Goal: Task Accomplishment & Management: Manage account settings

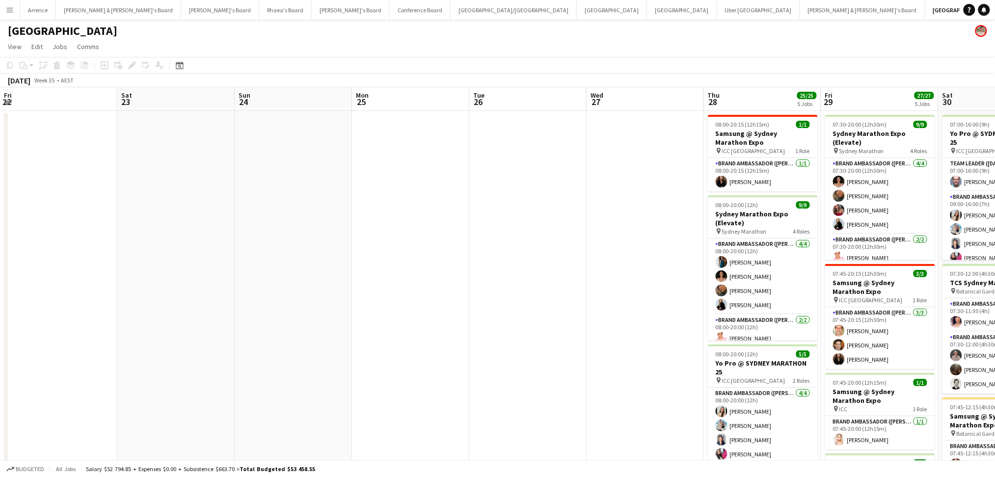
scroll to position [0, 439]
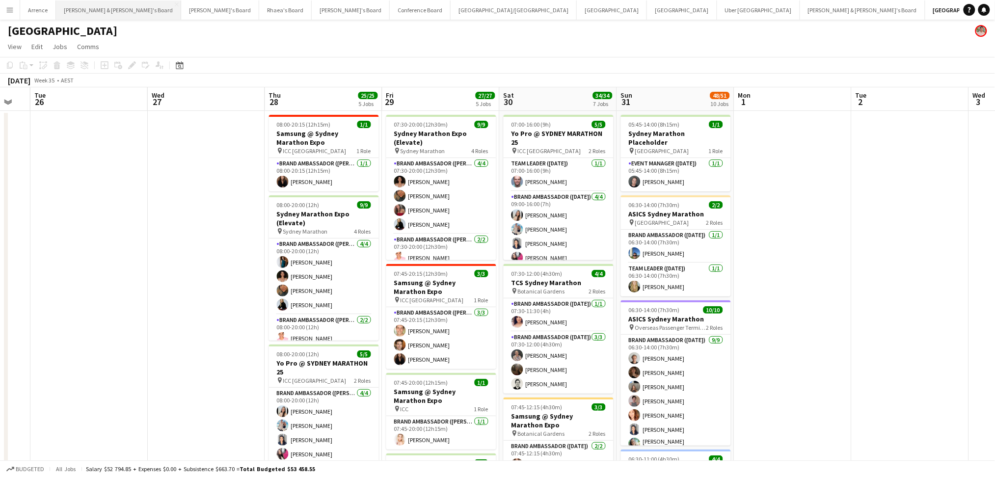
click at [96, 7] on button "[PERSON_NAME] & [PERSON_NAME]'s Board Close" at bounding box center [118, 9] width 125 height 19
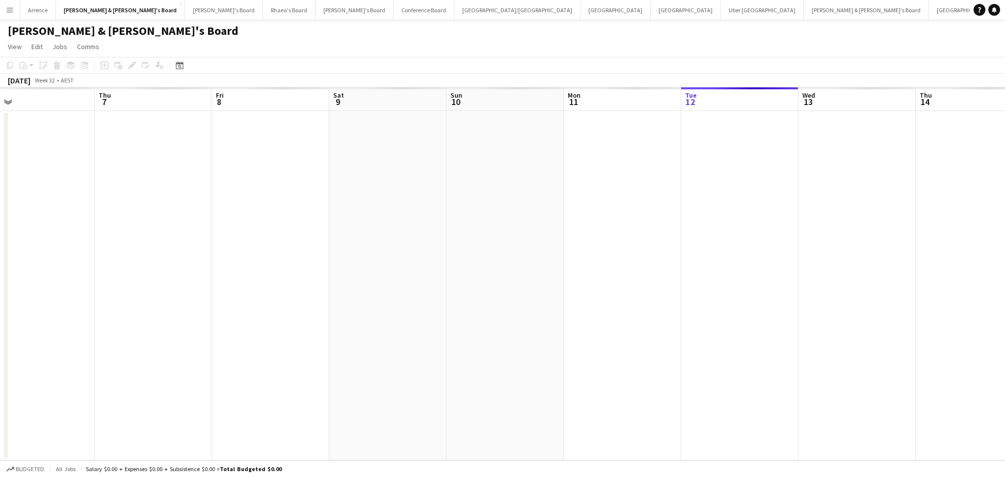
drag, startPoint x: 107, startPoint y: 268, endPoint x: 797, endPoint y: 291, distance: 689.9
click at [797, 291] on app-calendar-viewport "Mon 4 Tue 5 Wed 6 Thu 7 Fri 8 Sat 9 Sun 10 Mon 11 Tue 12 Wed 13 Thu 14 Fri 15 S…" at bounding box center [502, 273] width 1005 height 373
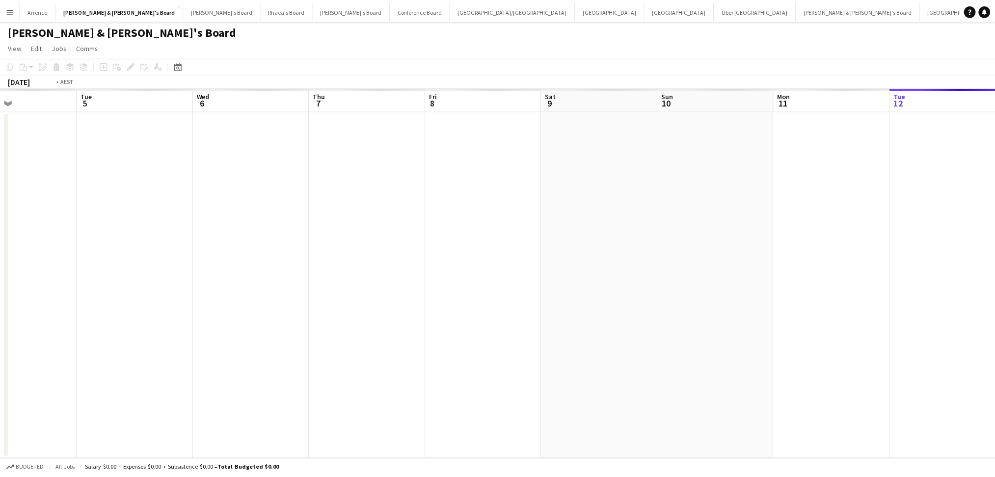
scroll to position [0, 215]
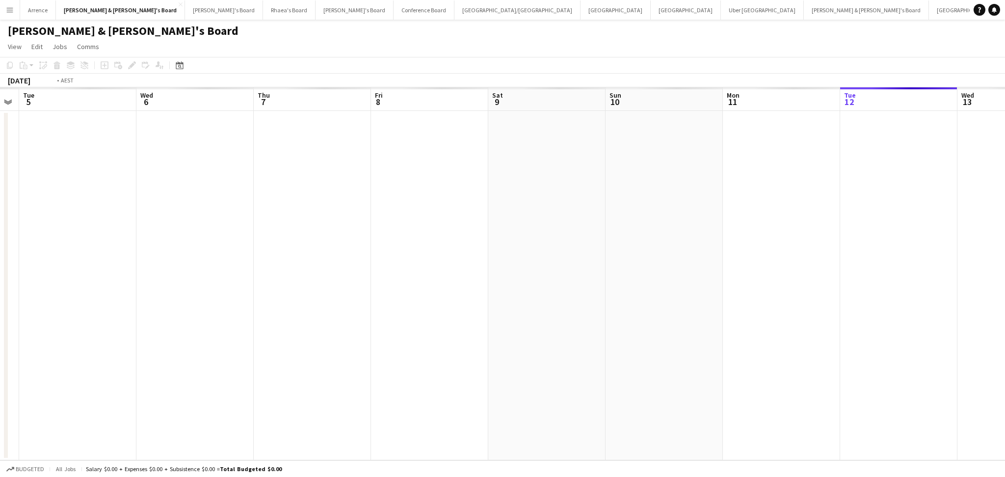
drag, startPoint x: 218, startPoint y: 309, endPoint x: 603, endPoint y: 316, distance: 384.8
click at [603, 316] on app-calendar-viewport "Sun 3 Mon 4 Tue 5 Wed 6 Thu 7 Fri 8 Sat 9 Sun 10 Mon 11 Tue 12 Wed 13 Thu 14 Fr…" at bounding box center [502, 273] width 1005 height 373
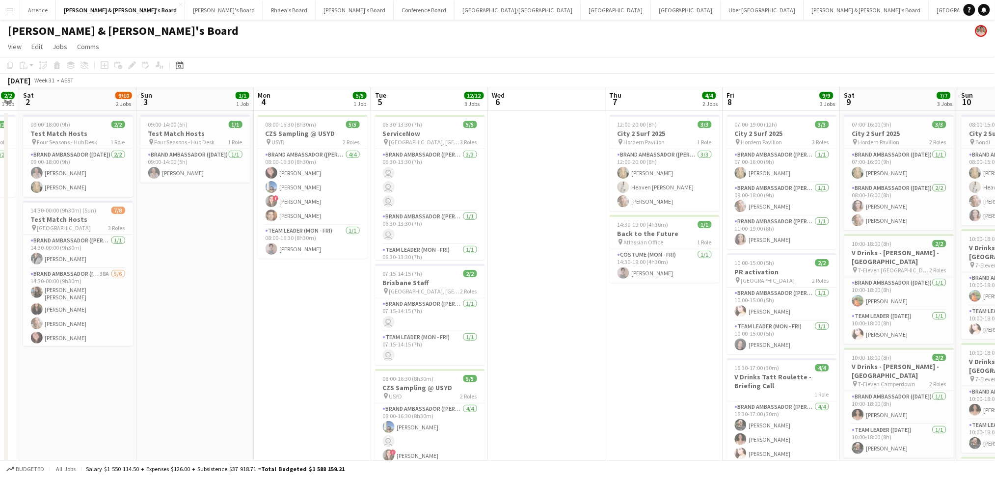
scroll to position [65, 0]
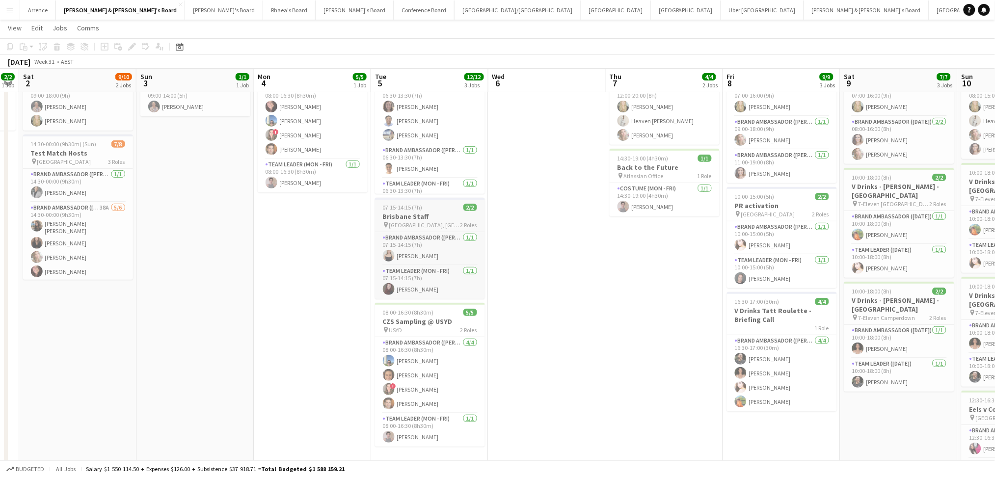
click at [395, 224] on span "[GEOGRAPHIC_DATA], [GEOGRAPHIC_DATA]" at bounding box center [424, 224] width 71 height 7
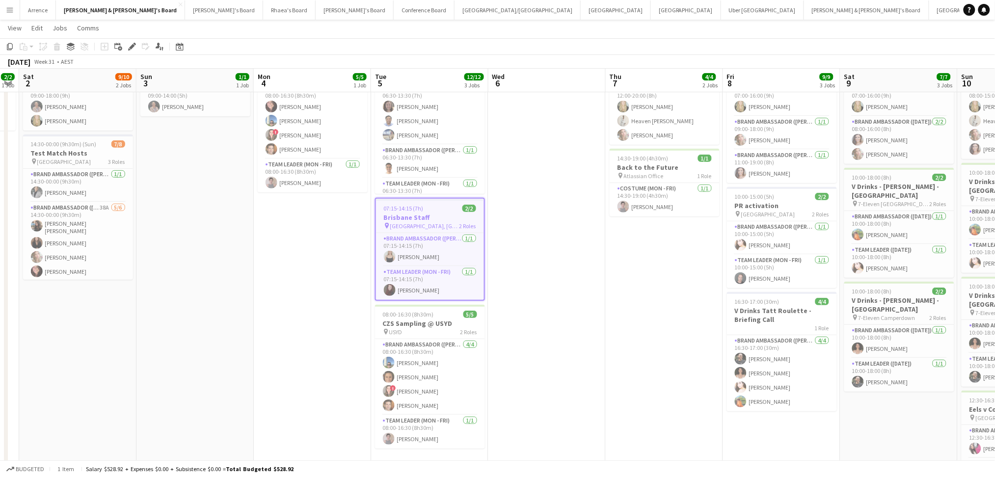
click at [434, 218] on h3 "Brisbane Staff" at bounding box center [430, 217] width 108 height 9
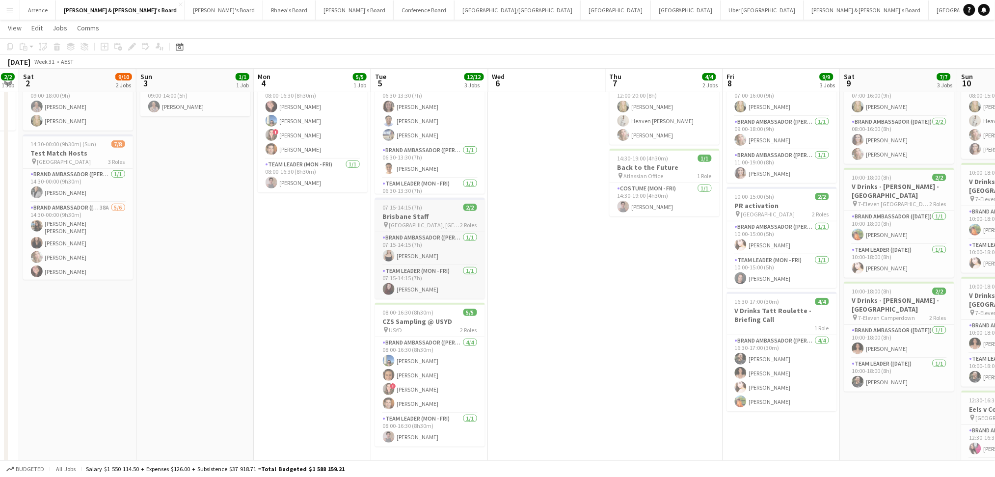
click at [434, 218] on h3 "Brisbane Staff" at bounding box center [430, 216] width 110 height 9
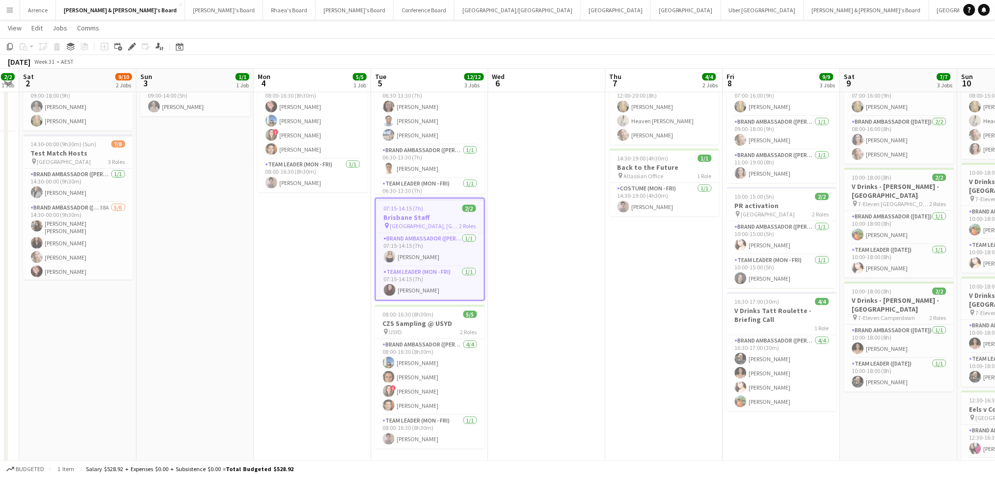
click at [434, 218] on h3 "Brisbane Staff" at bounding box center [430, 217] width 108 height 9
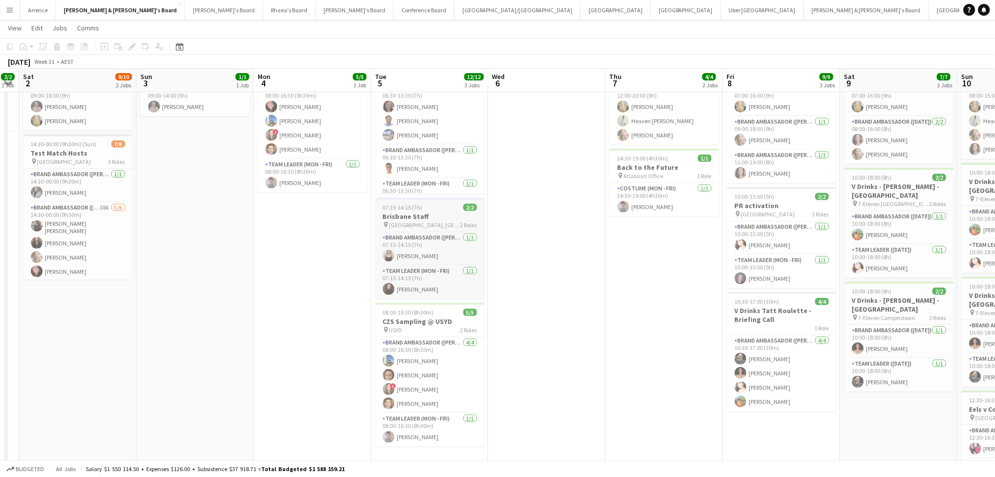
click at [434, 218] on h3 "Brisbane Staff" at bounding box center [430, 216] width 110 height 9
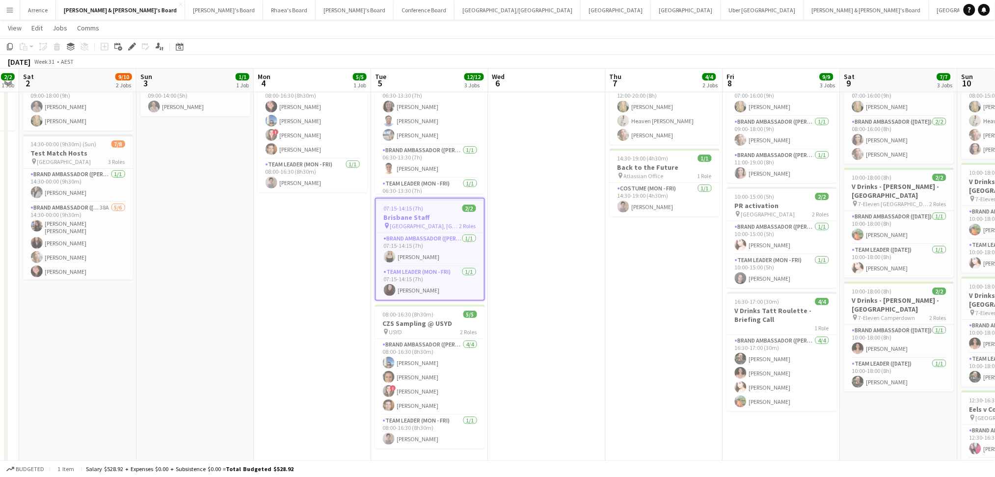
click at [434, 218] on h3 "Brisbane Staff" at bounding box center [430, 217] width 108 height 9
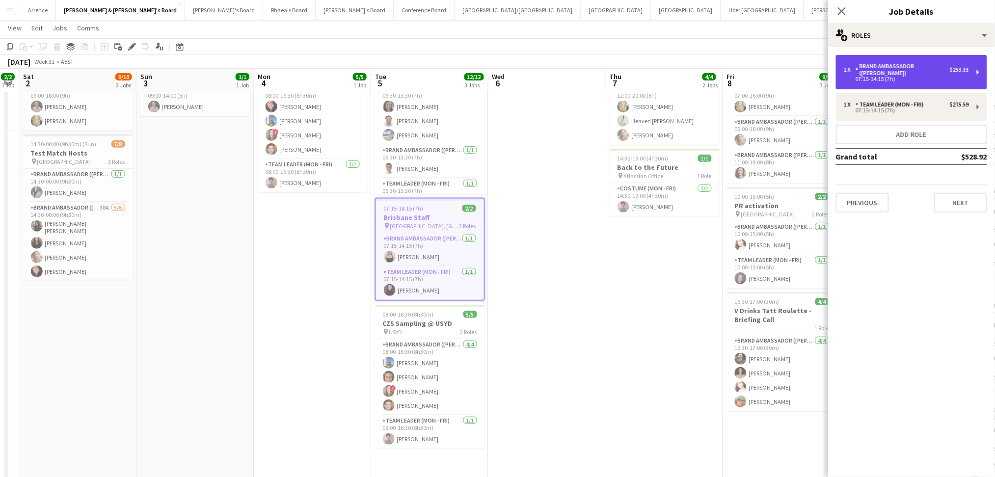
click at [921, 63] on div "Brand Ambassador ([PERSON_NAME])" at bounding box center [902, 70] width 94 height 14
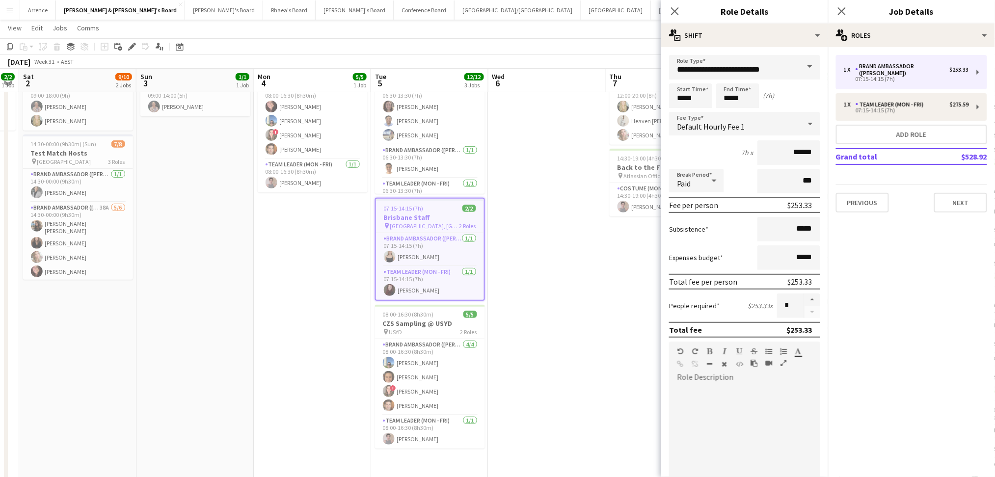
click at [404, 213] on h3 "Brisbane Staff" at bounding box center [430, 217] width 108 height 9
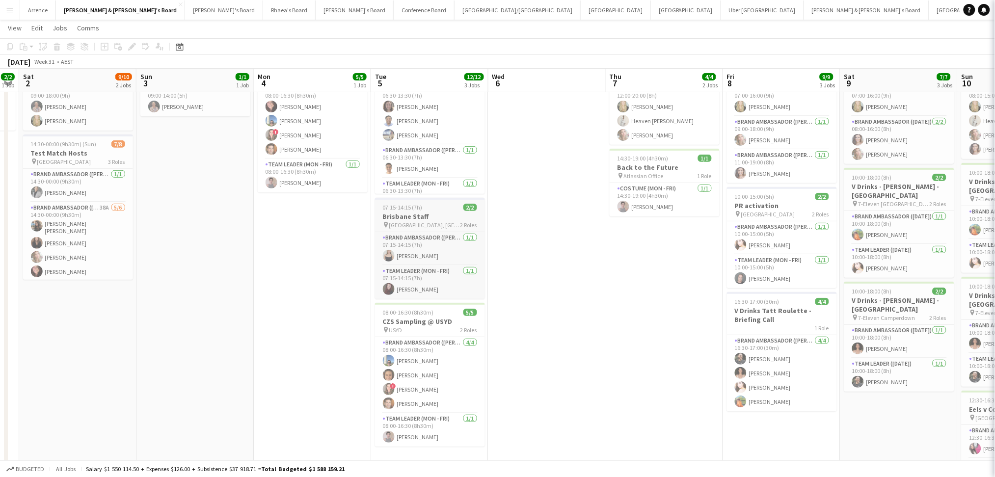
click at [404, 212] on h3 "Brisbane Staff" at bounding box center [430, 216] width 110 height 9
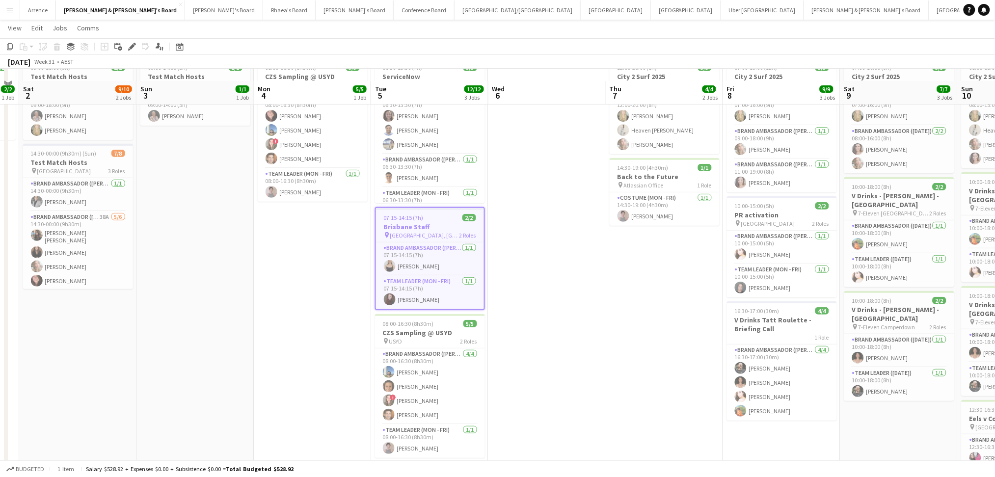
scroll to position [128, 0]
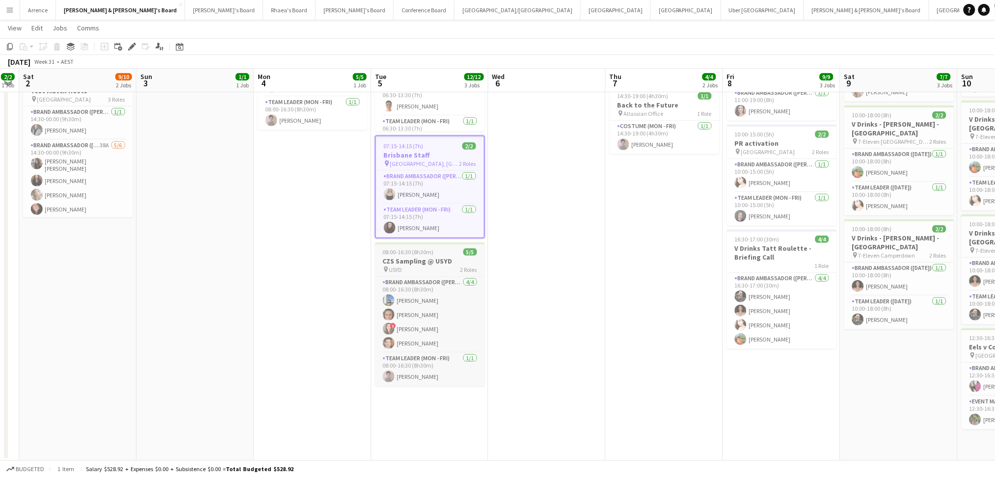
click at [469, 258] on h3 "CZS Sampling @ USYD" at bounding box center [430, 261] width 110 height 9
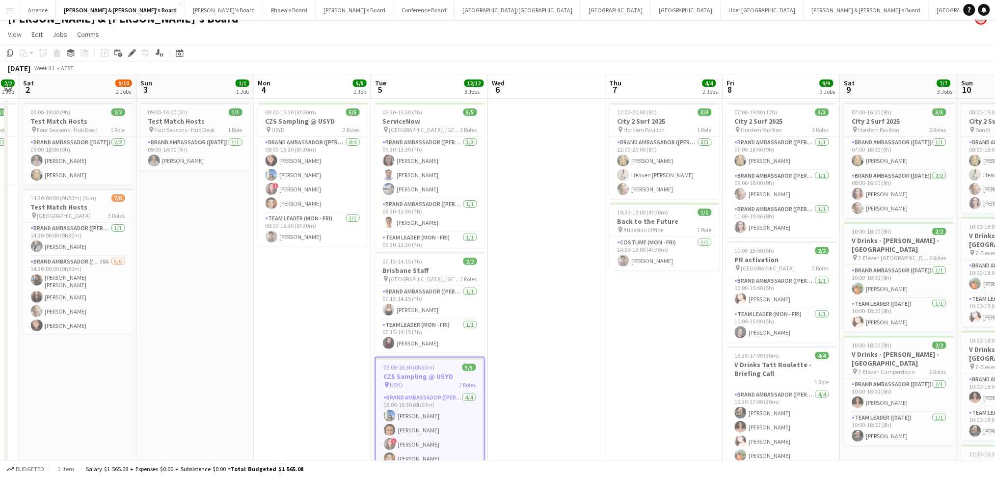
scroll to position [0, 0]
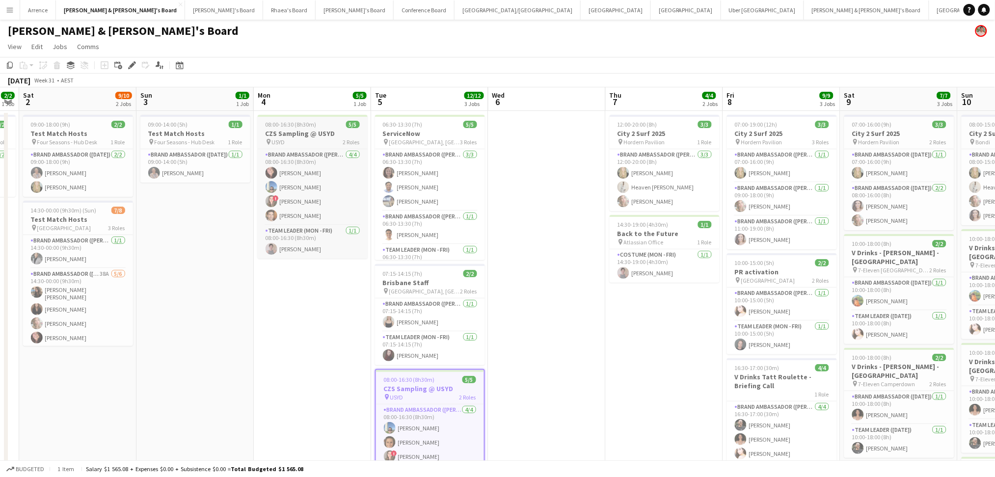
click at [323, 132] on h3 "CZS Sampling @ USYD" at bounding box center [313, 133] width 110 height 9
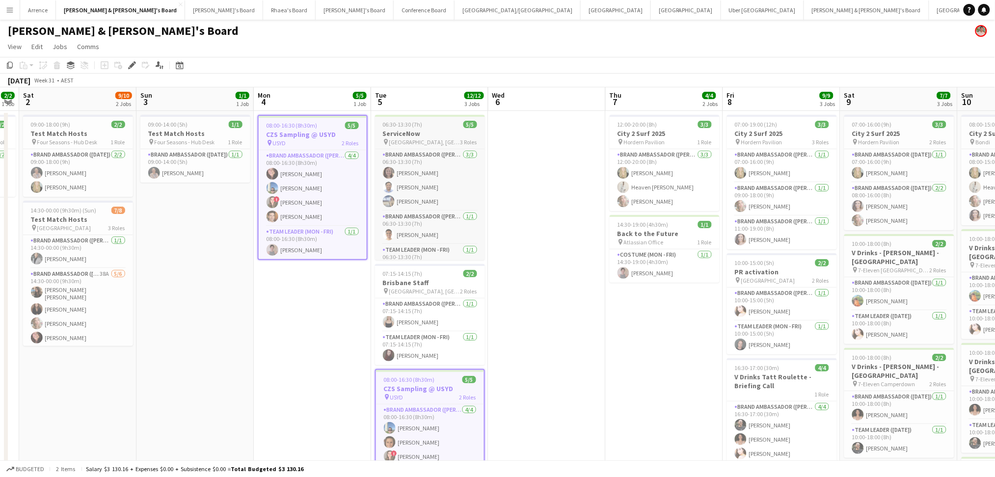
click at [430, 129] on h3 "ServiceNow" at bounding box center [430, 133] width 110 height 9
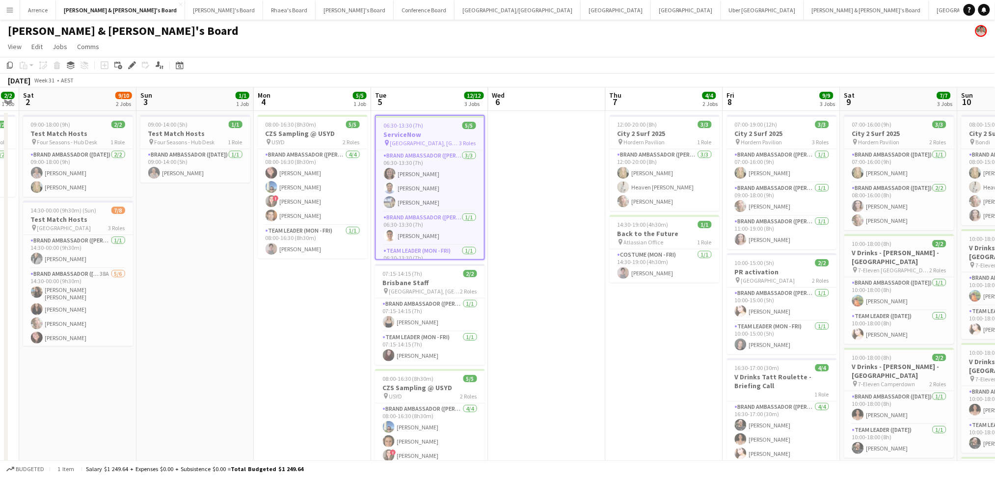
click at [415, 132] on h3 "ServiceNow" at bounding box center [430, 134] width 108 height 9
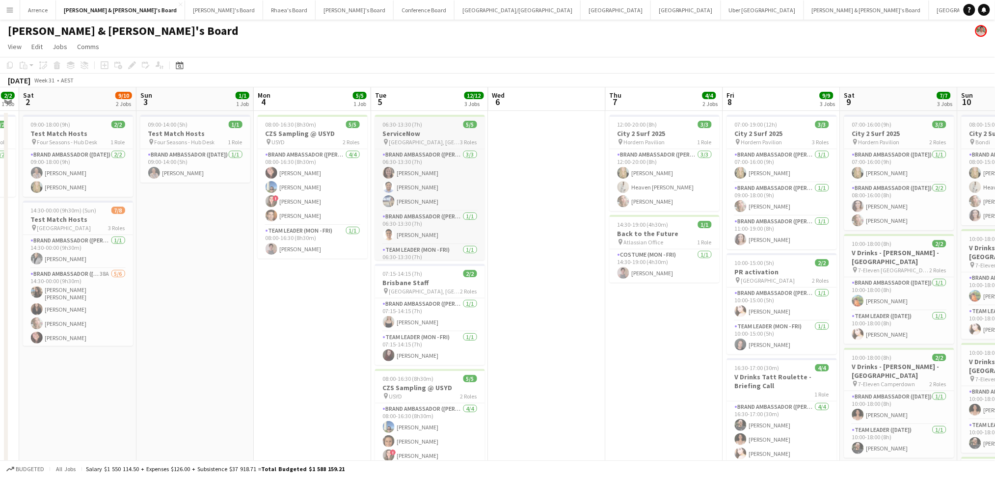
click at [415, 132] on h3 "ServiceNow" at bounding box center [430, 133] width 110 height 9
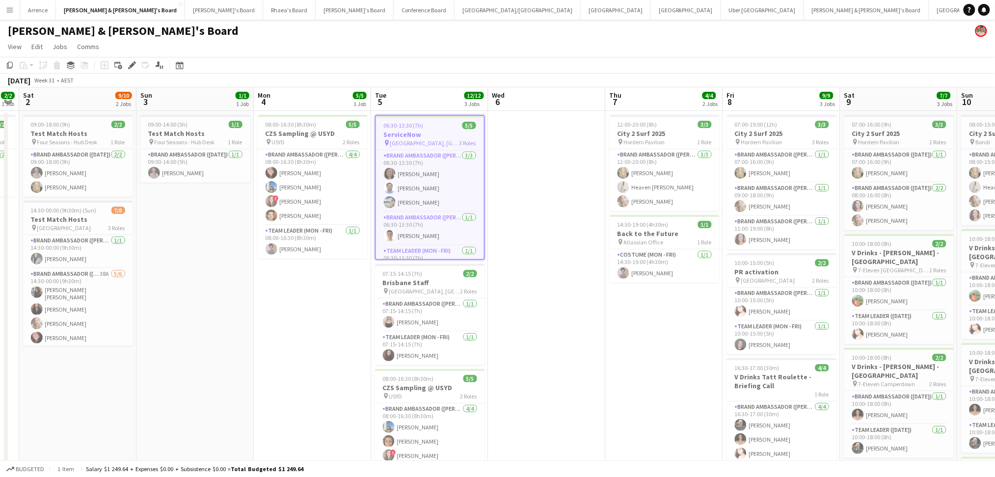
click at [415, 132] on h3 "ServiceNow" at bounding box center [430, 134] width 108 height 9
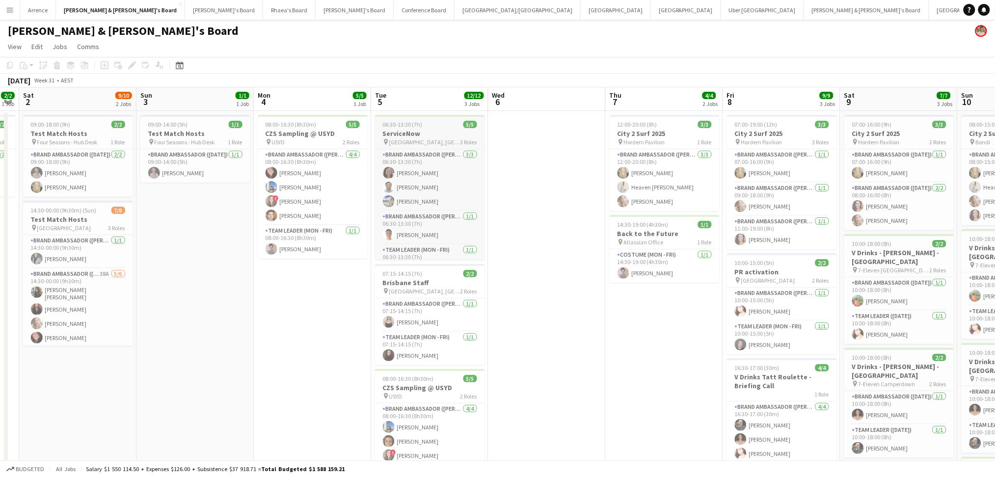
click at [415, 132] on h3 "ServiceNow" at bounding box center [430, 133] width 110 height 9
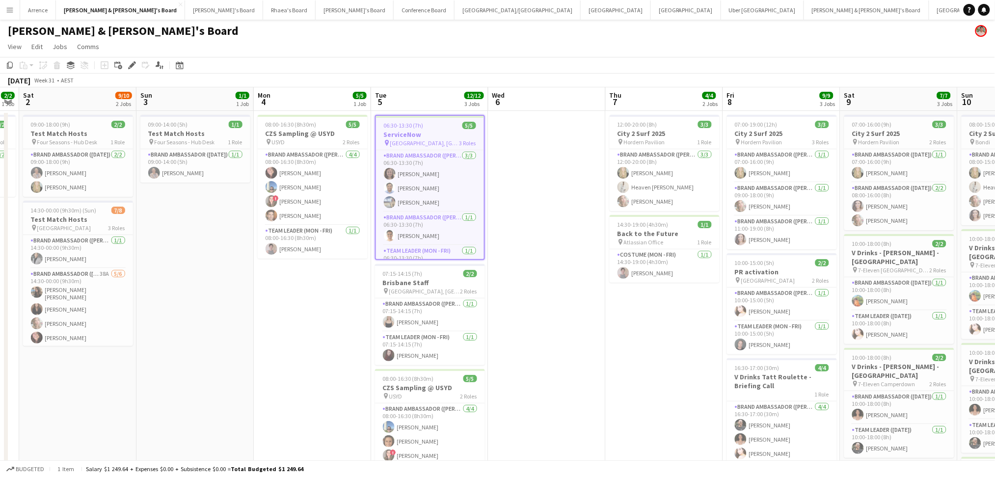
click at [415, 132] on h3 "ServiceNow" at bounding box center [430, 134] width 108 height 9
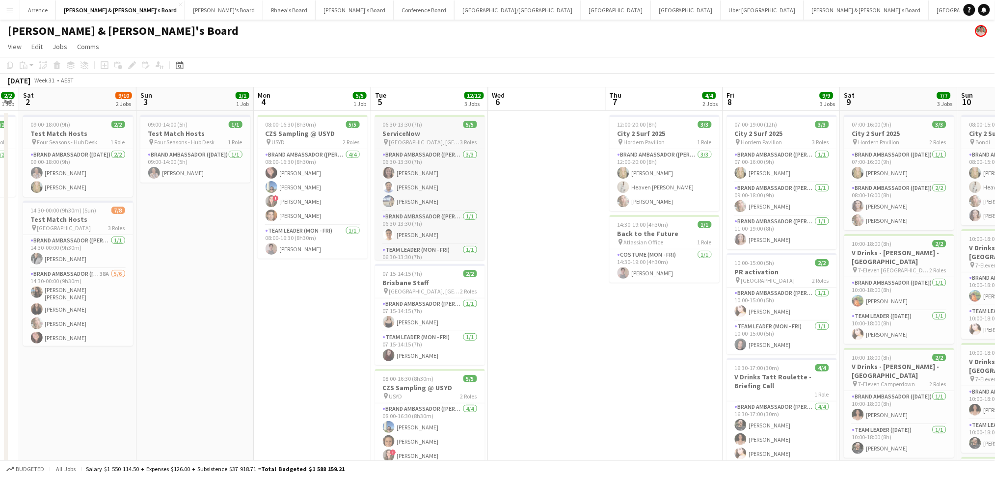
click at [415, 132] on h3 "ServiceNow" at bounding box center [430, 133] width 110 height 9
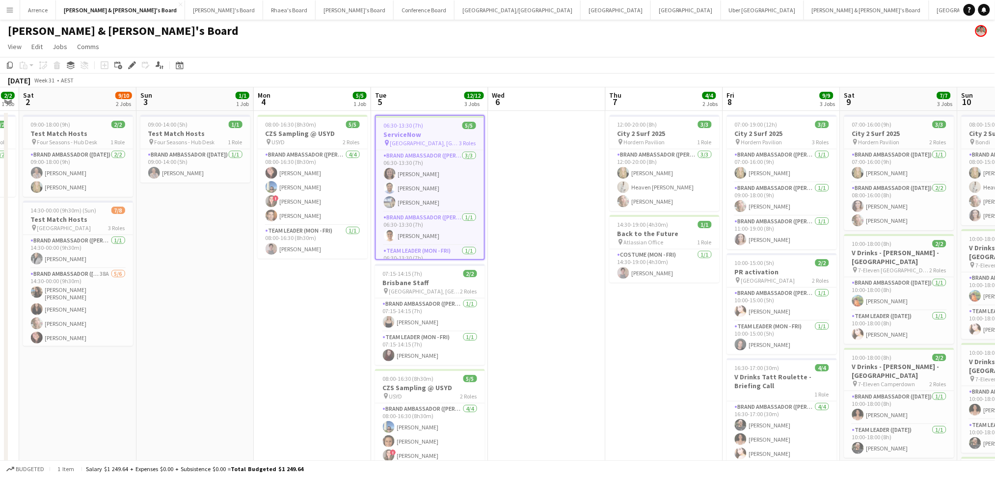
click at [415, 132] on h3 "ServiceNow" at bounding box center [430, 134] width 108 height 9
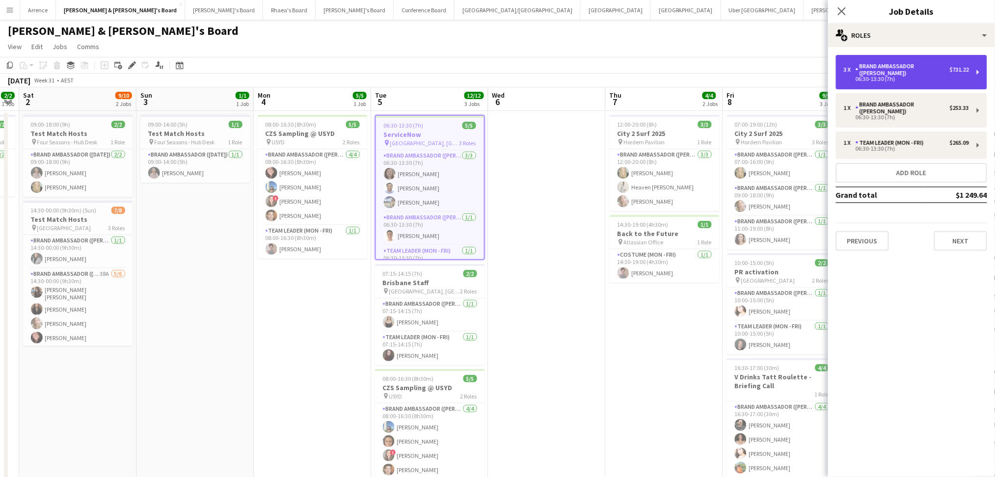
click at [930, 67] on div "Brand Ambassador ([PERSON_NAME])" at bounding box center [902, 70] width 94 height 14
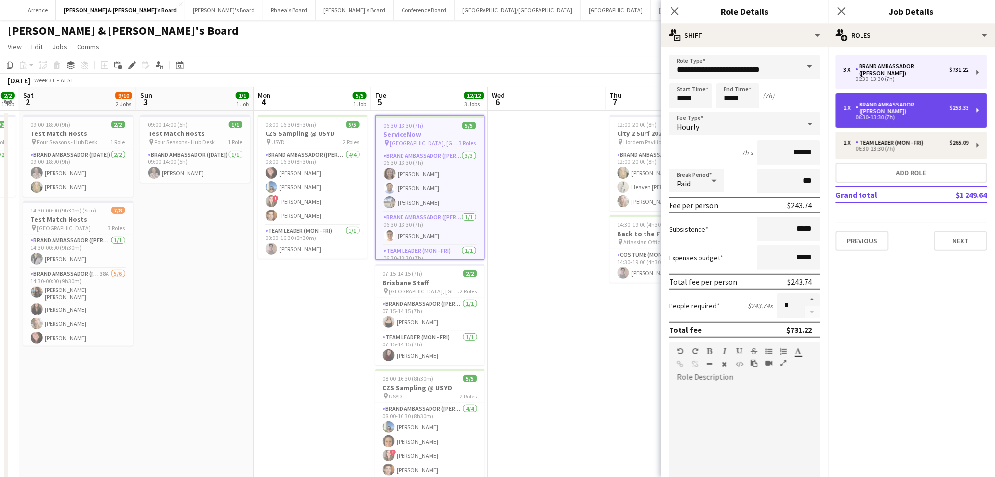
click at [905, 101] on div "Brand Ambassador ([PERSON_NAME])" at bounding box center [902, 108] width 94 height 14
type input "******"
type input "*"
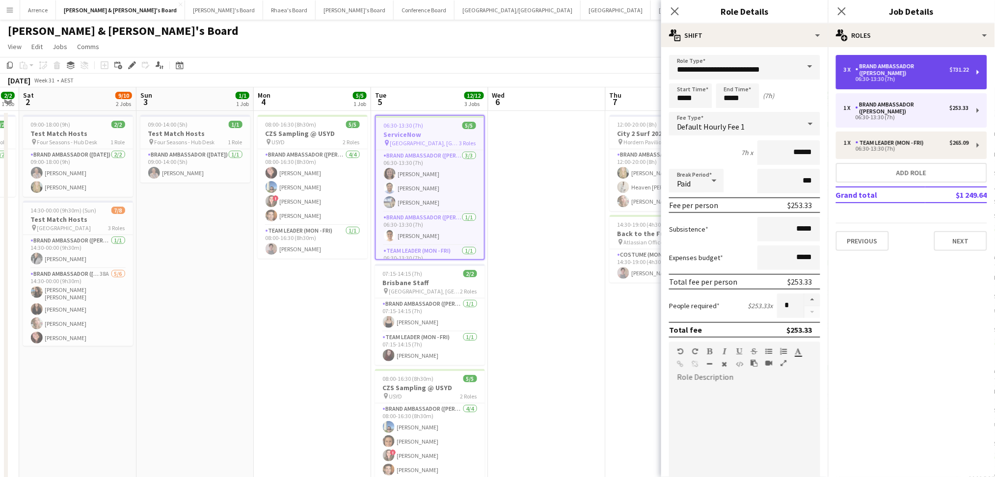
click at [905, 68] on div "Brand Ambassador ([PERSON_NAME])" at bounding box center [902, 70] width 94 height 14
type input "******"
type input "*"
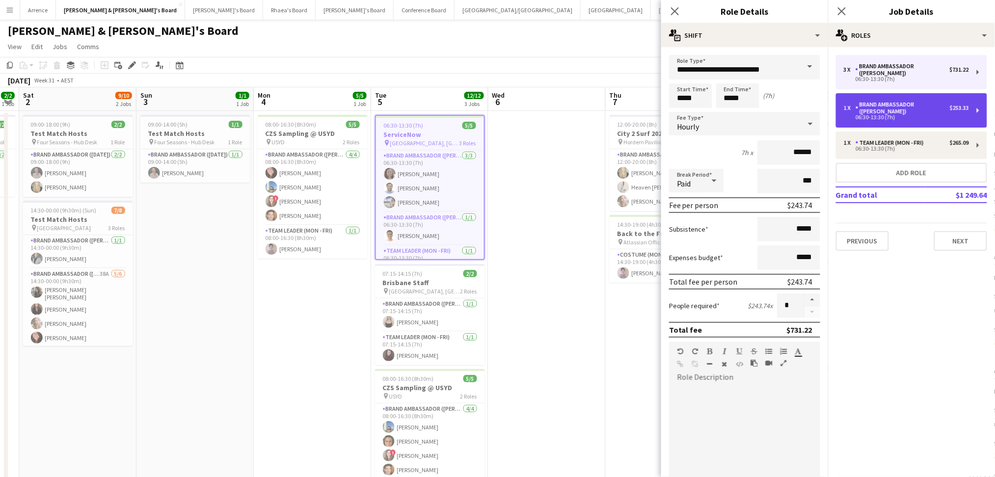
click at [900, 101] on div "Brand Ambassador ([PERSON_NAME])" at bounding box center [902, 108] width 94 height 14
type input "******"
type input "*"
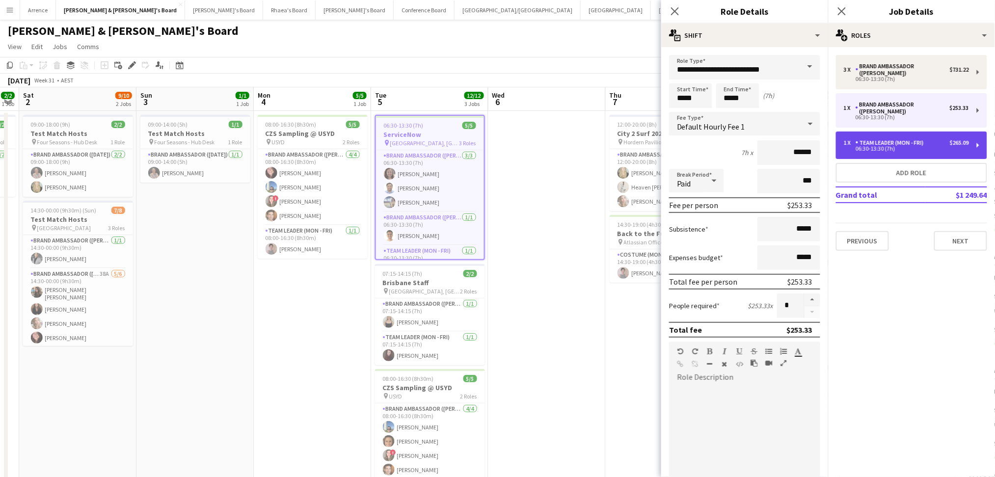
click at [896, 132] on div "1 x Team Leader (Mon - Fri) $265.09 06:30-13:30 (7h)" at bounding box center [911, 145] width 151 height 27
type input "**********"
type input "******"
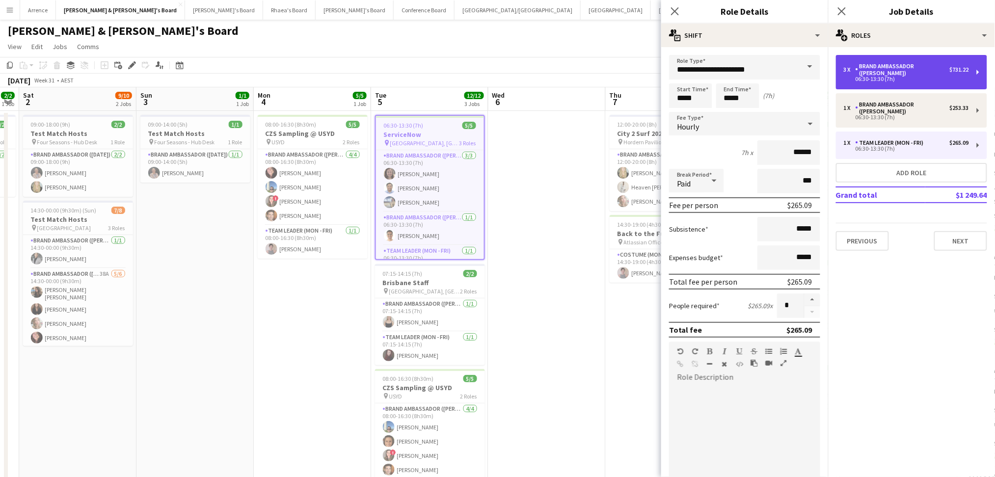
click at [878, 63] on div "Brand Ambassador ([PERSON_NAME])" at bounding box center [902, 70] width 94 height 14
type input "**********"
type input "******"
type input "*"
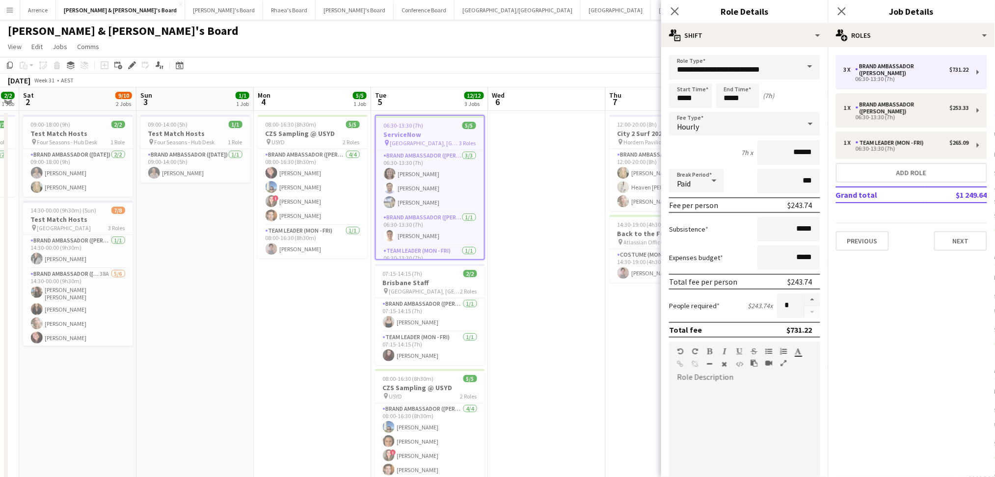
click at [758, 122] on div "Hourly" at bounding box center [735, 124] width 132 height 24
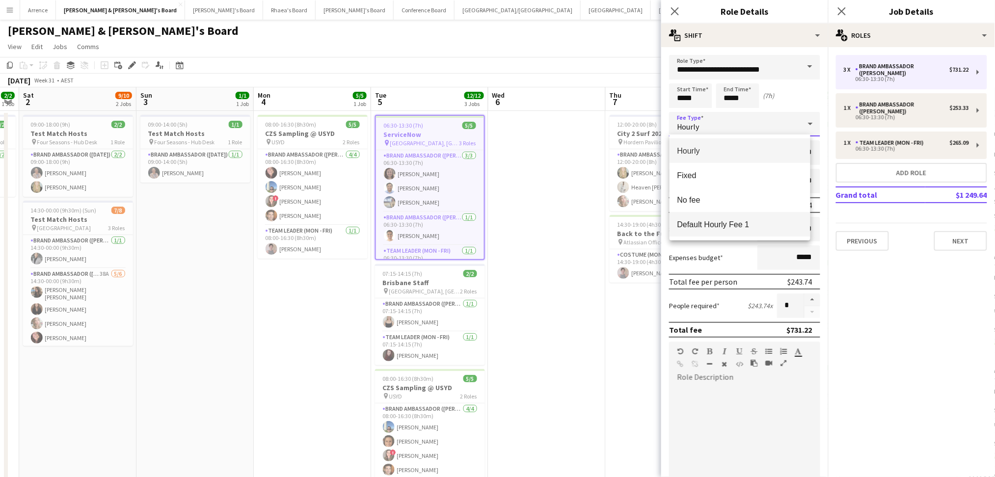
click at [724, 224] on span "Default Hourly Fee 1" at bounding box center [740, 224] width 126 height 9
type input "******"
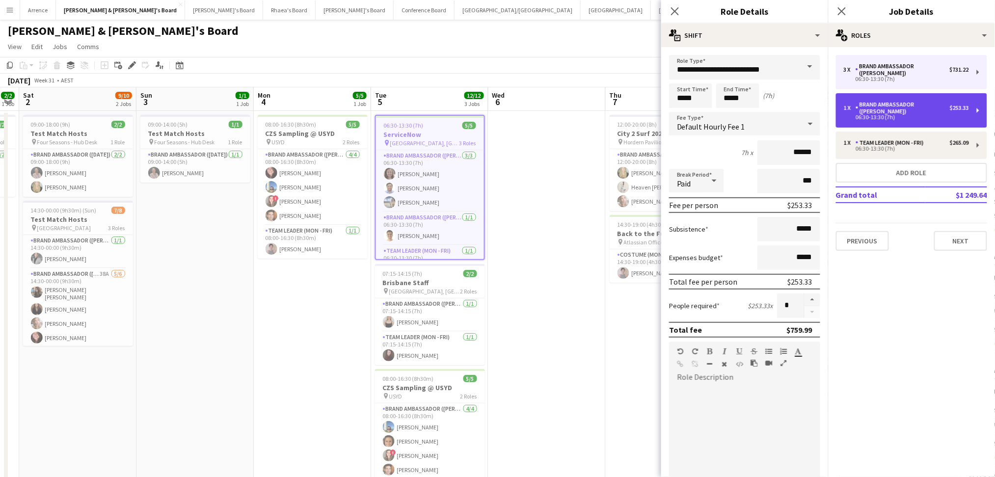
click at [872, 101] on div "Brand Ambassador ([PERSON_NAME])" at bounding box center [902, 108] width 94 height 14
type input "*"
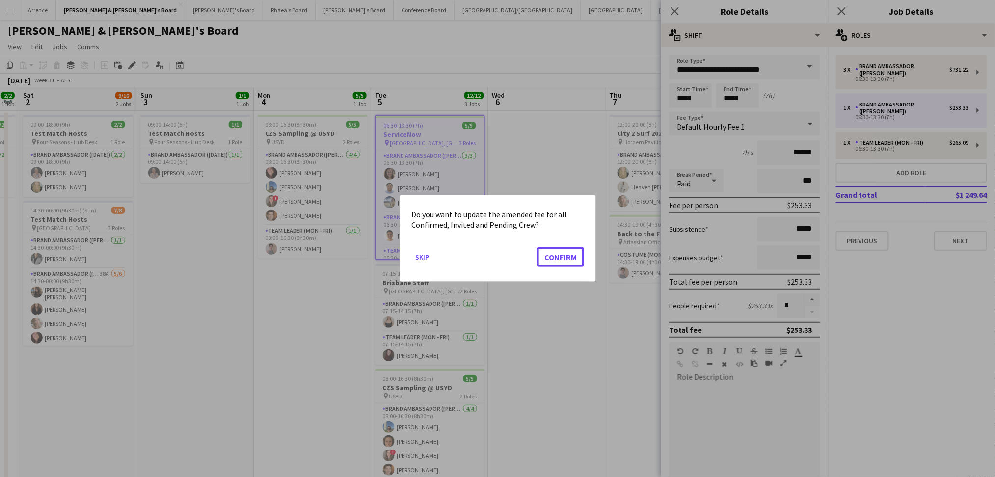
drag, startPoint x: 559, startPoint y: 255, endPoint x: 697, endPoint y: 201, distance: 147.6
click at [559, 255] on button "Confirm" at bounding box center [560, 257] width 47 height 20
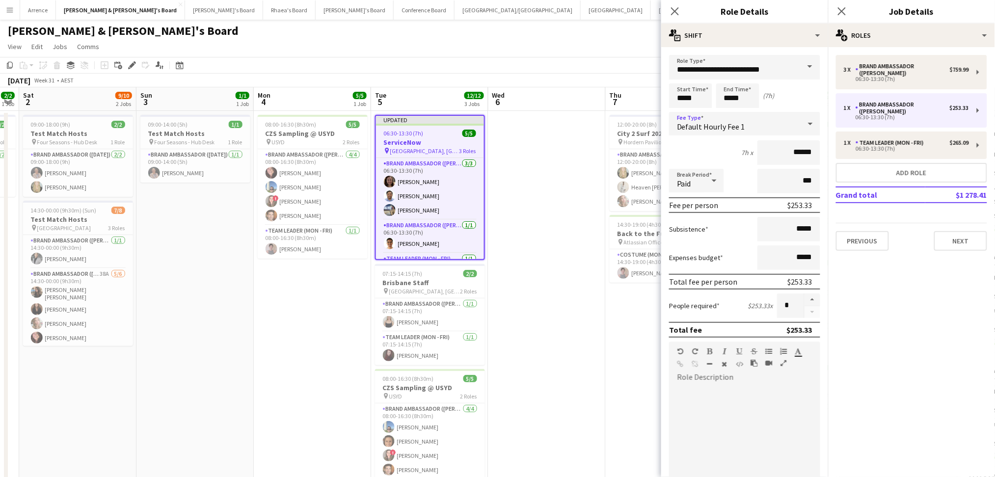
click at [789, 129] on div "Default Hourly Fee 1" at bounding box center [735, 124] width 132 height 24
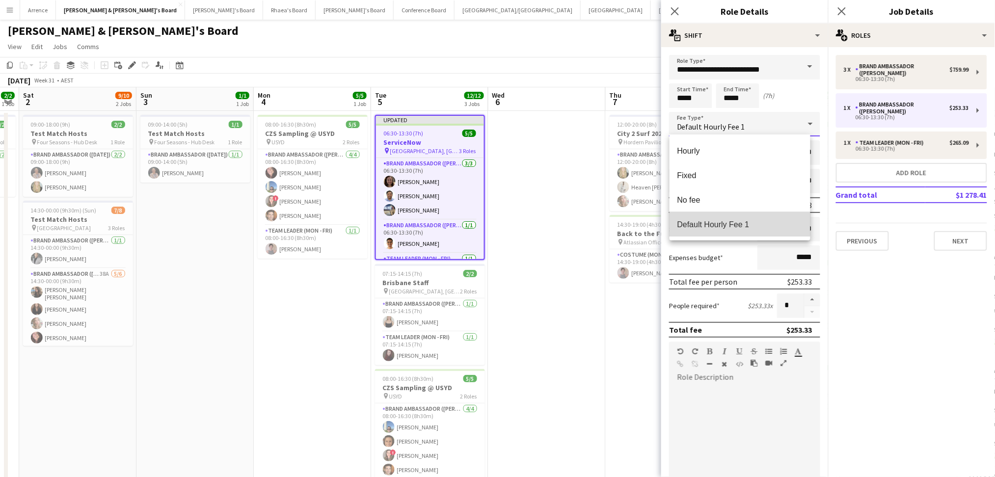
click at [723, 222] on span "Default Hourly Fee 1" at bounding box center [740, 224] width 126 height 9
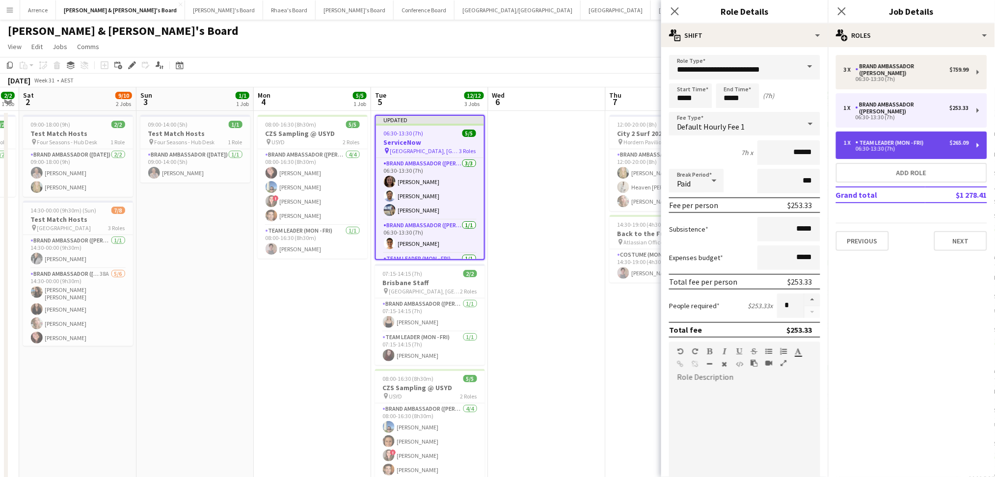
click at [878, 139] on div "Team Leader (Mon - Fri)" at bounding box center [891, 142] width 72 height 7
type input "**********"
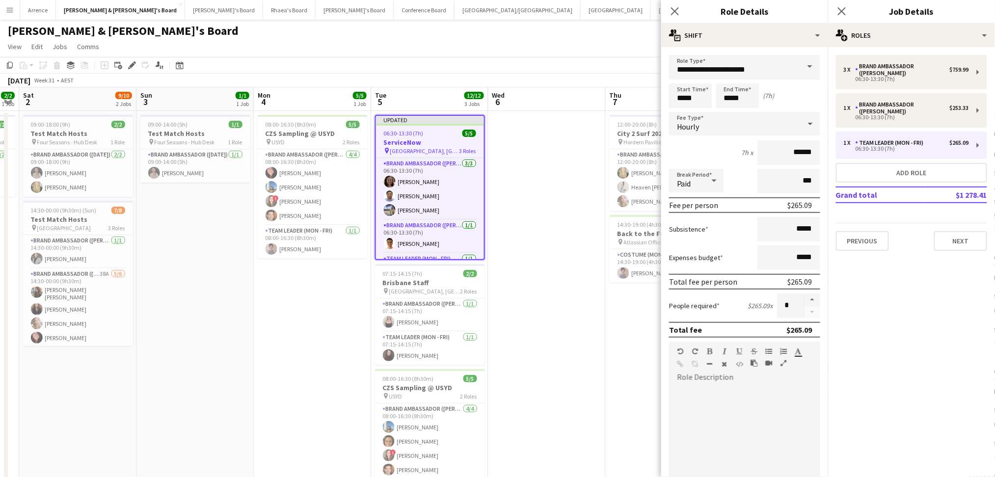
click at [754, 123] on div "Hourly" at bounding box center [735, 124] width 132 height 24
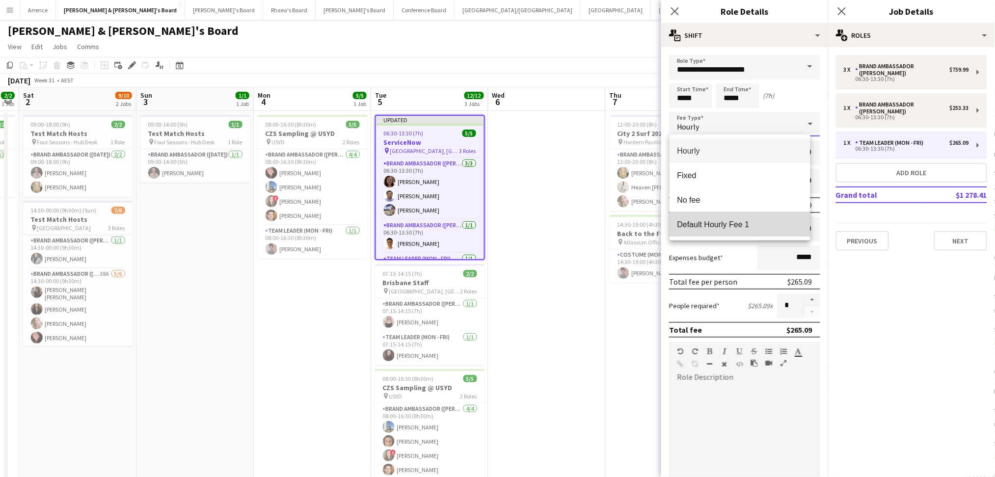
click at [728, 225] on span "Default Hourly Fee 1" at bounding box center [740, 224] width 126 height 9
type input "******"
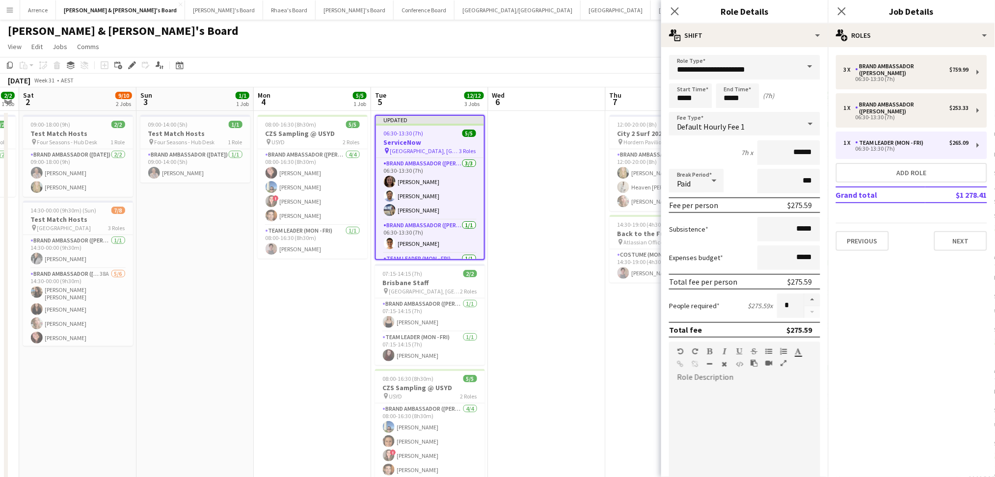
click at [556, 194] on app-date-cell at bounding box center [546, 350] width 117 height 478
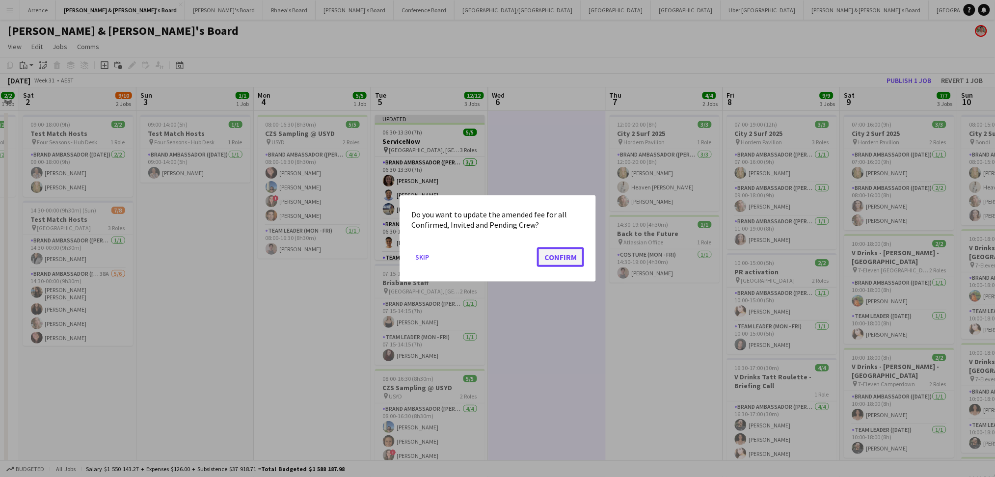
click at [552, 259] on button "Confirm" at bounding box center [560, 257] width 47 height 20
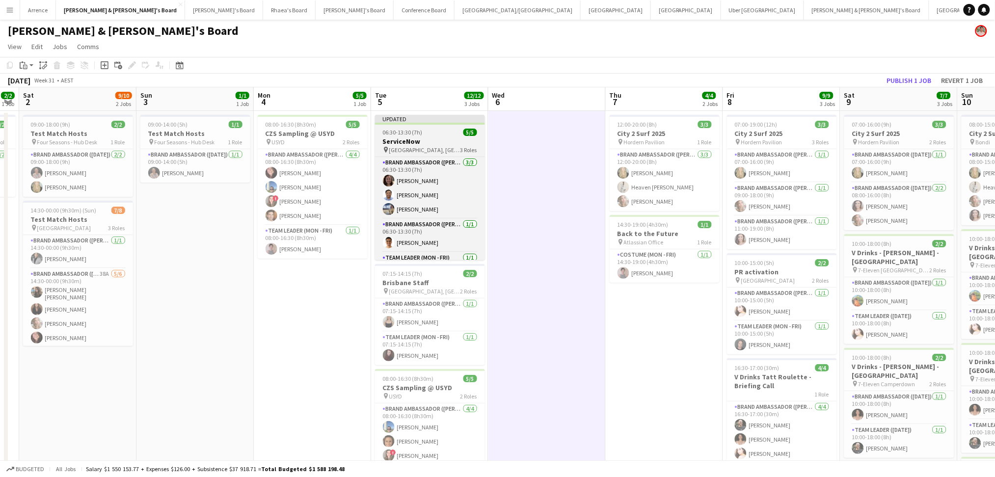
click at [443, 143] on h3 "ServiceNow" at bounding box center [430, 141] width 110 height 9
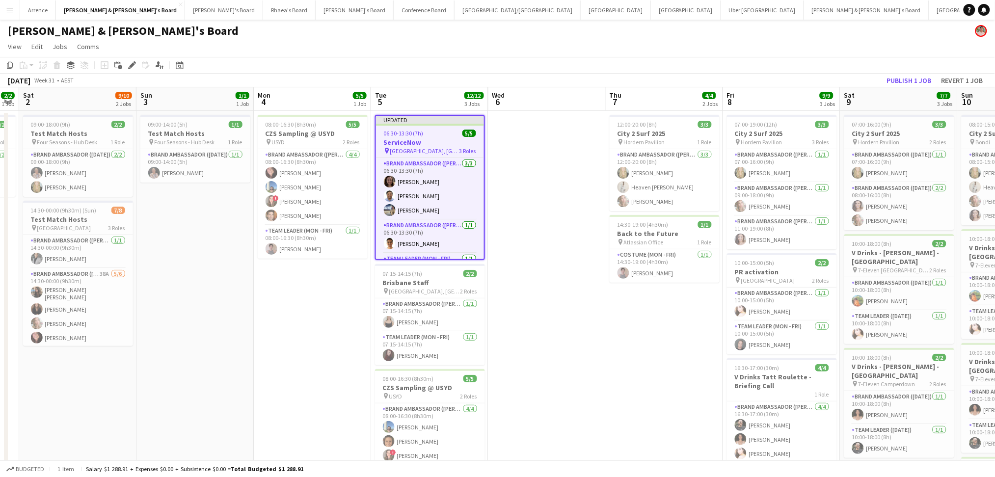
click at [414, 138] on h3 "ServiceNow" at bounding box center [430, 142] width 108 height 9
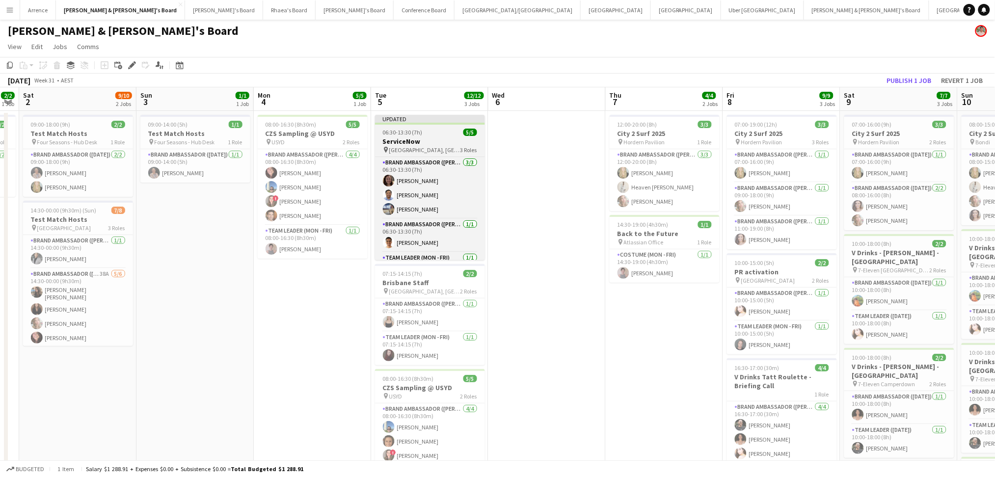
click at [414, 137] on h3 "ServiceNow" at bounding box center [430, 141] width 110 height 9
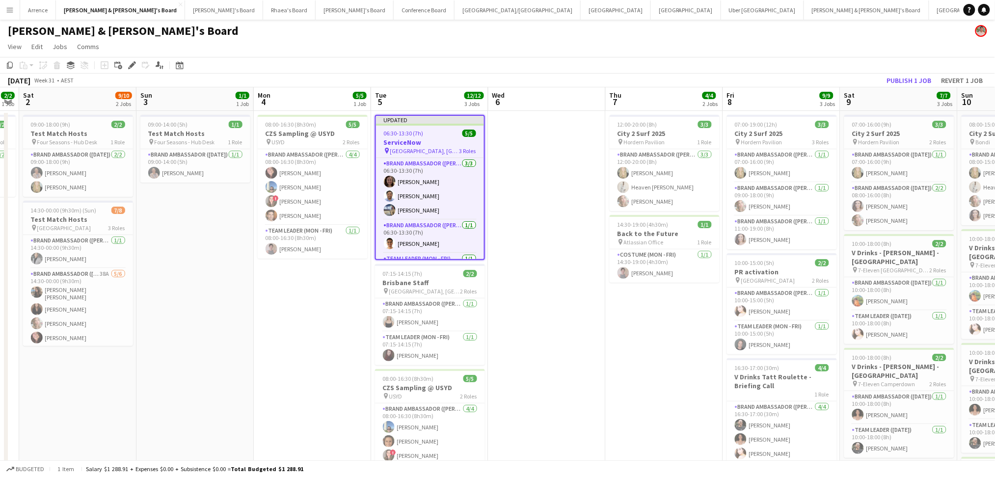
click at [417, 138] on h3 "ServiceNow" at bounding box center [430, 142] width 108 height 9
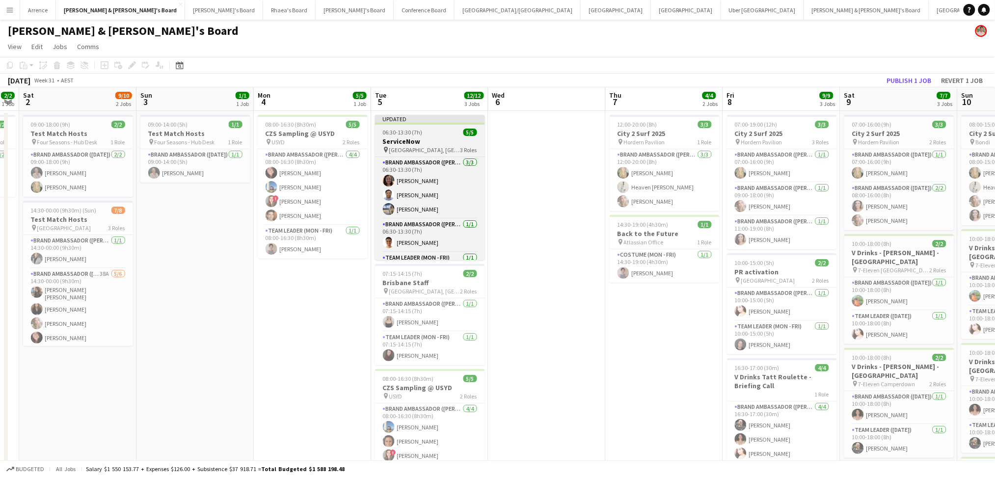
click at [417, 137] on h3 "ServiceNow" at bounding box center [430, 141] width 110 height 9
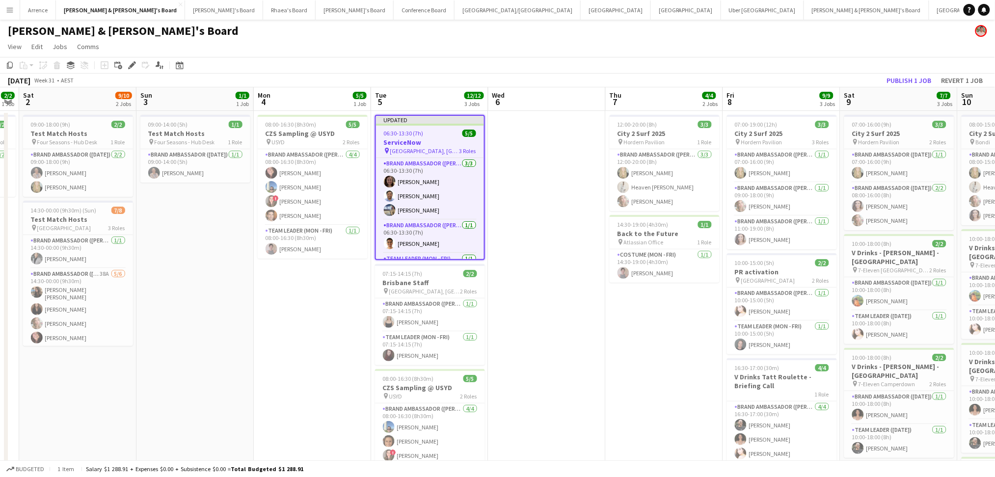
click at [417, 138] on h3 "ServiceNow" at bounding box center [430, 142] width 108 height 9
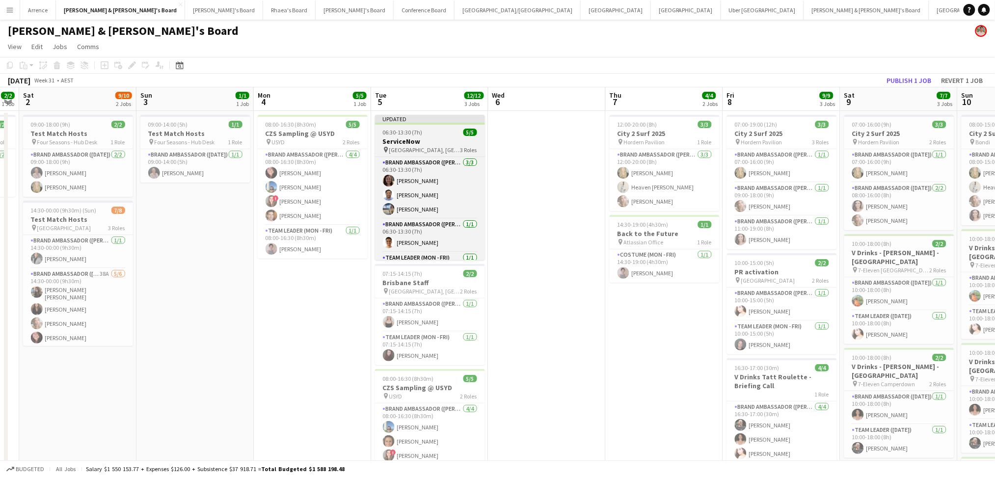
click at [417, 137] on h3 "ServiceNow" at bounding box center [430, 141] width 110 height 9
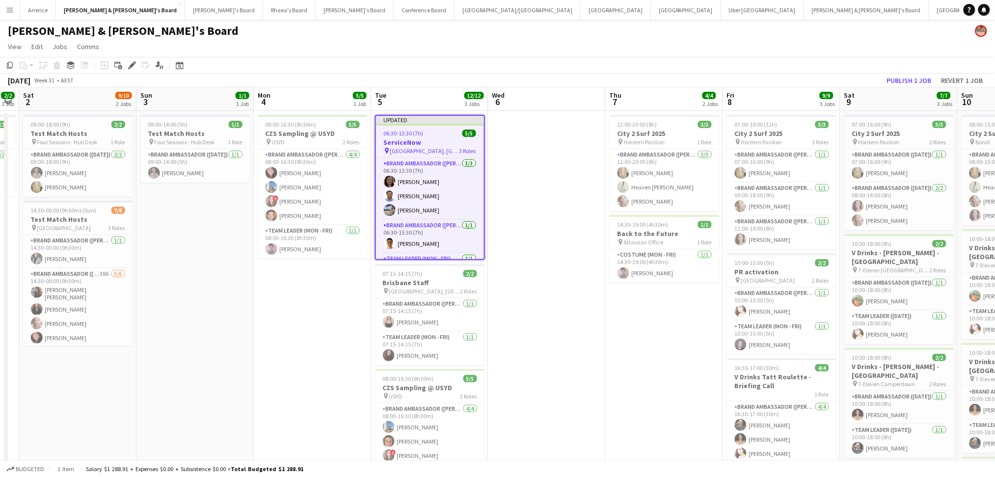
click at [417, 138] on h3 "ServiceNow" at bounding box center [430, 142] width 108 height 9
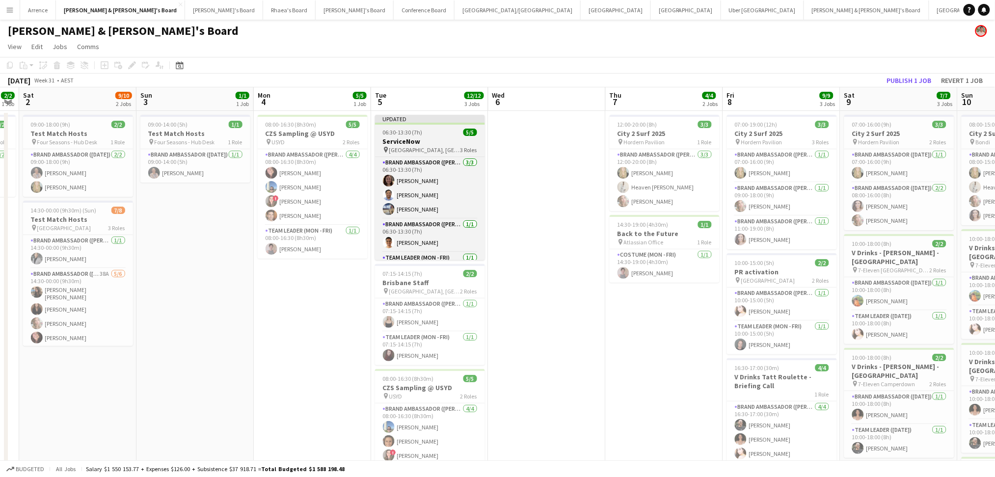
click at [466, 153] on div "pin [GEOGRAPHIC_DATA], [GEOGRAPHIC_DATA] 3 Roles" at bounding box center [430, 150] width 110 height 8
click at [466, 153] on span "3 Roles" at bounding box center [468, 149] width 17 height 7
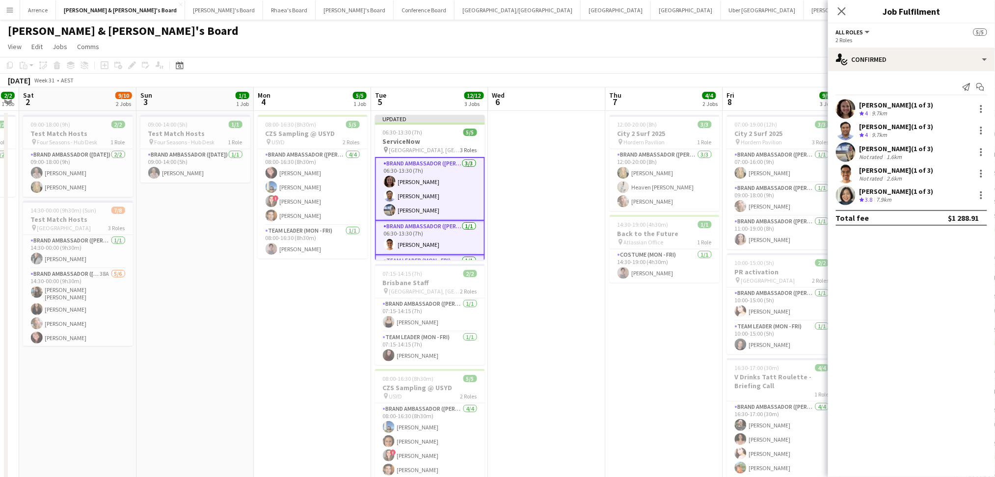
click at [535, 145] on app-date-cell at bounding box center [546, 350] width 117 height 478
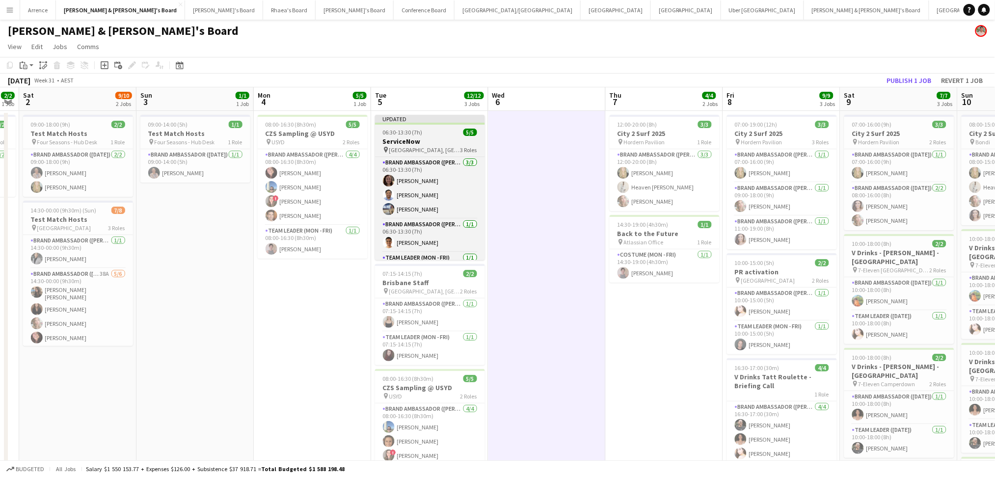
click at [451, 144] on h3 "ServiceNow" at bounding box center [430, 141] width 110 height 9
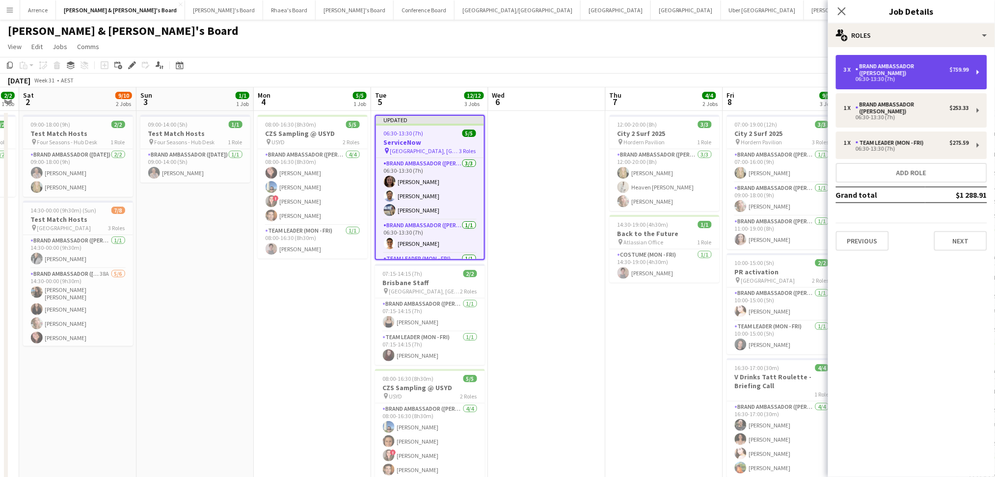
click at [899, 68] on div "Brand Ambassador ([PERSON_NAME])" at bounding box center [902, 70] width 94 height 14
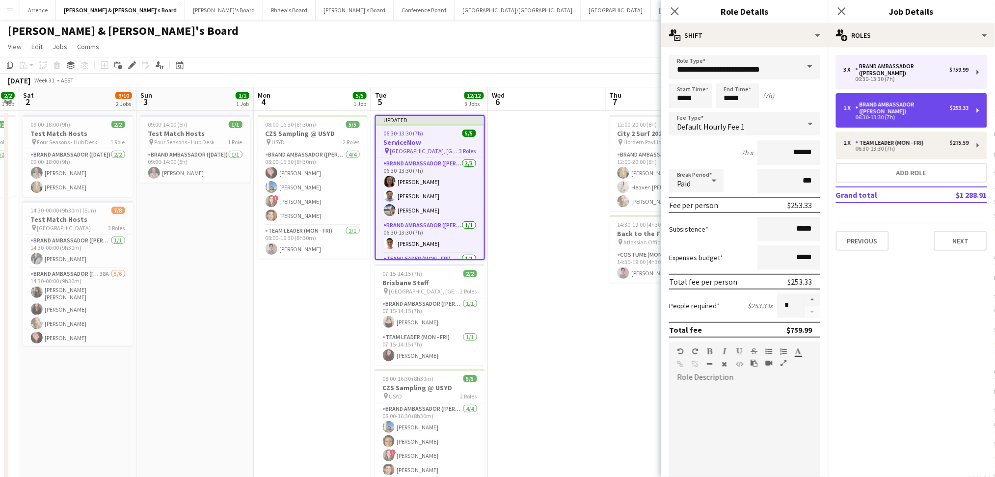
click at [897, 115] on div "06:30-13:30 (7h)" at bounding box center [906, 117] width 125 height 5
type input "*"
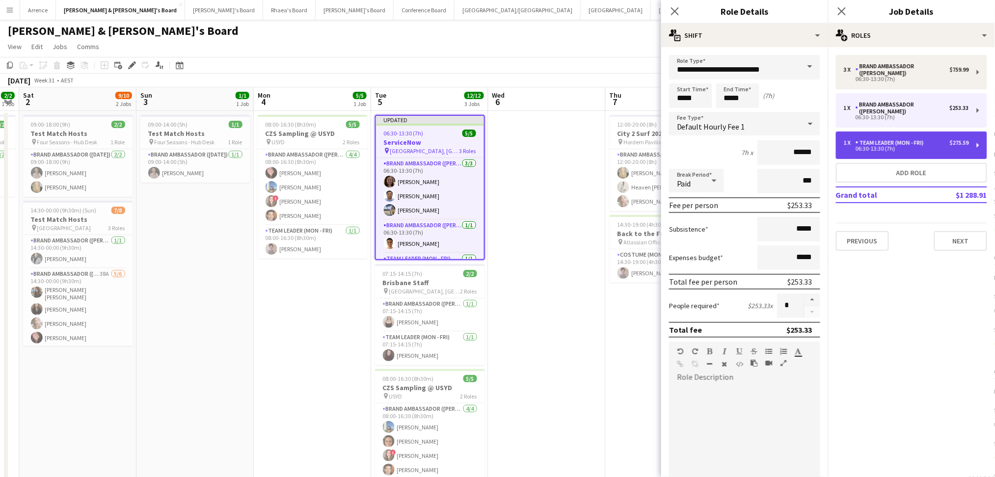
click at [892, 146] on div "06:30-13:30 (7h)" at bounding box center [906, 148] width 125 height 5
type input "**********"
type input "******"
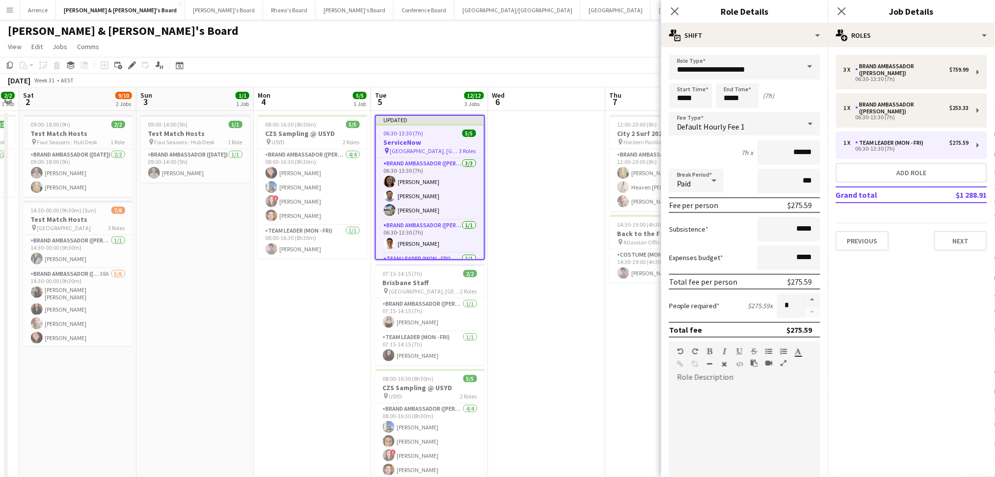
click at [547, 207] on app-date-cell at bounding box center [546, 350] width 117 height 478
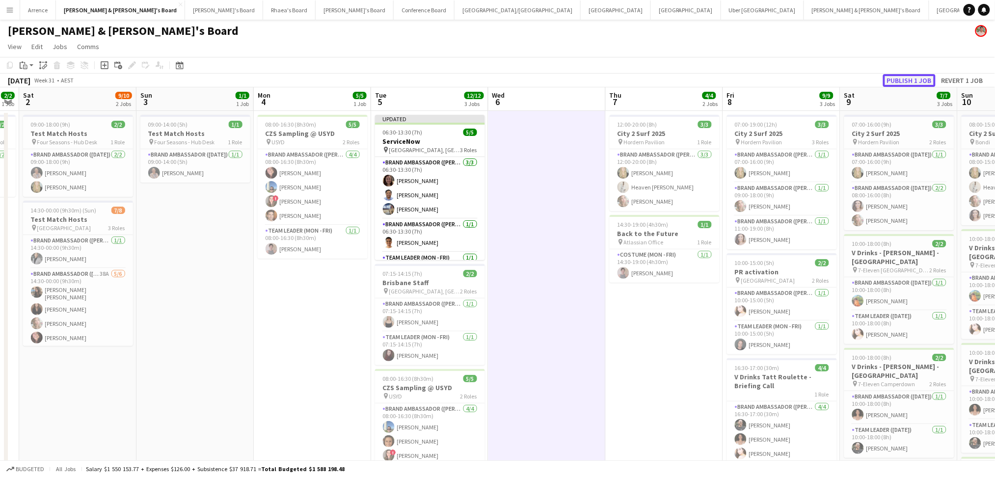
click at [915, 79] on button "Publish 1 job" at bounding box center [909, 80] width 53 height 13
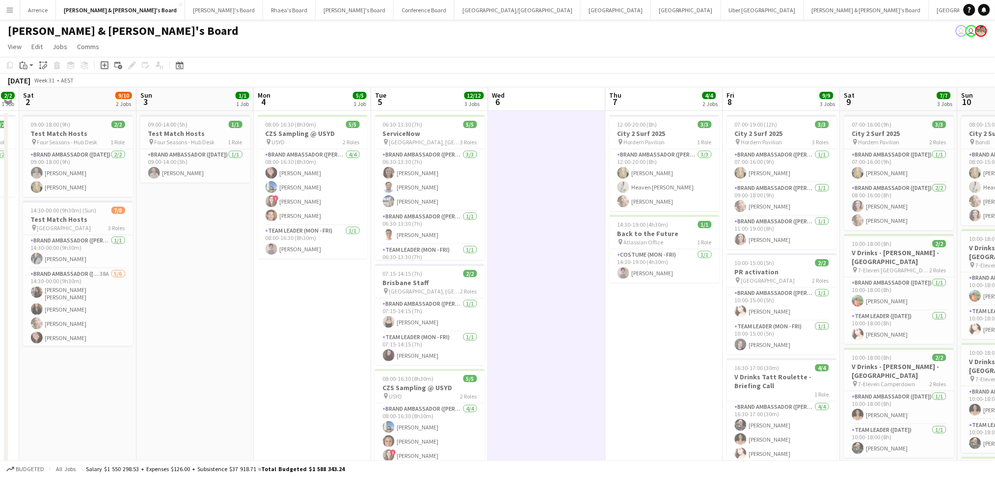
drag, startPoint x: 675, startPoint y: 378, endPoint x: -104, endPoint y: 319, distance: 781.5
click at [0, 319] on html "Menu Boards Boards Boards All jobs Status Workforce Workforce My Workforce Recr…" at bounding box center [497, 309] width 995 height 618
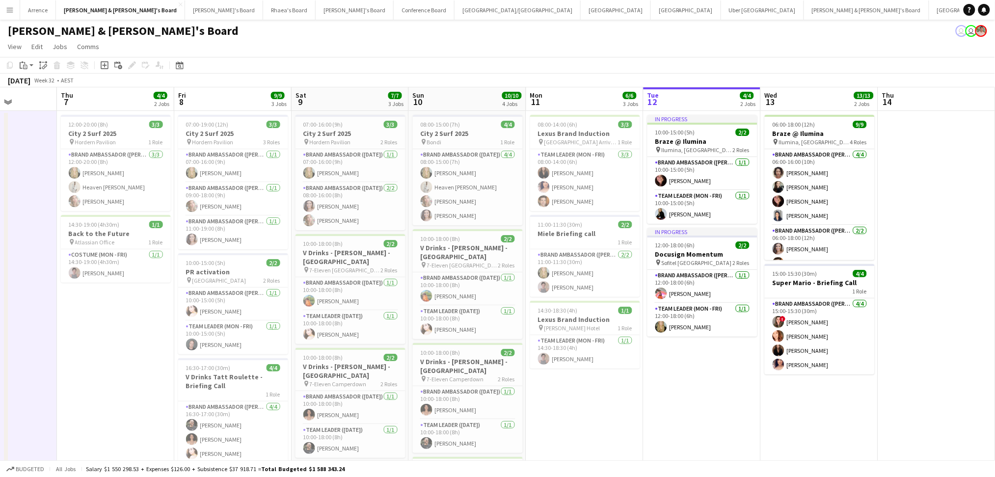
drag, startPoint x: 628, startPoint y: 371, endPoint x: 615, endPoint y: 383, distance: 17.4
click at [185, 357] on app-calendar-viewport "Mon 4 5/5 1 Job Tue 5 12/12 3 Jobs Wed 6 Thu 7 4/4 2 Jobs Fri 8 9/9 3 Jobs Sat …" at bounding box center [497, 338] width 995 height 502
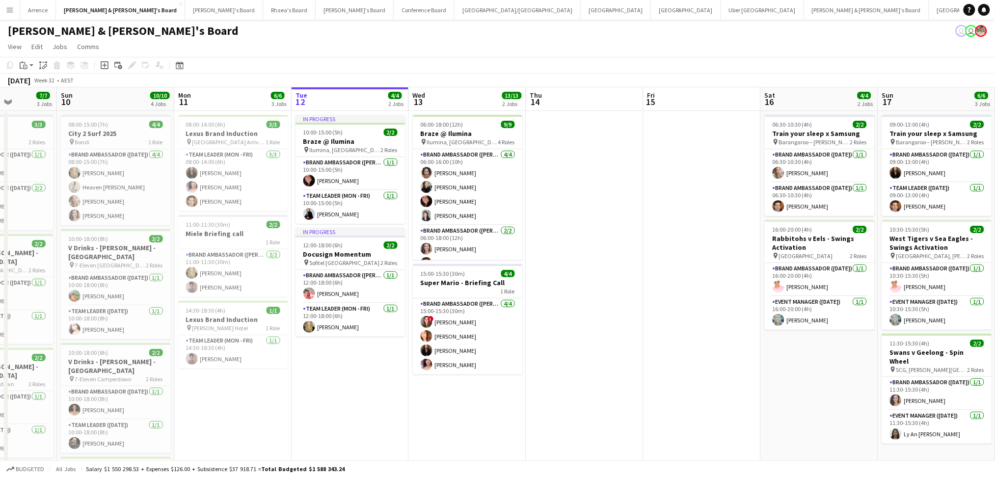
scroll to position [0, 411]
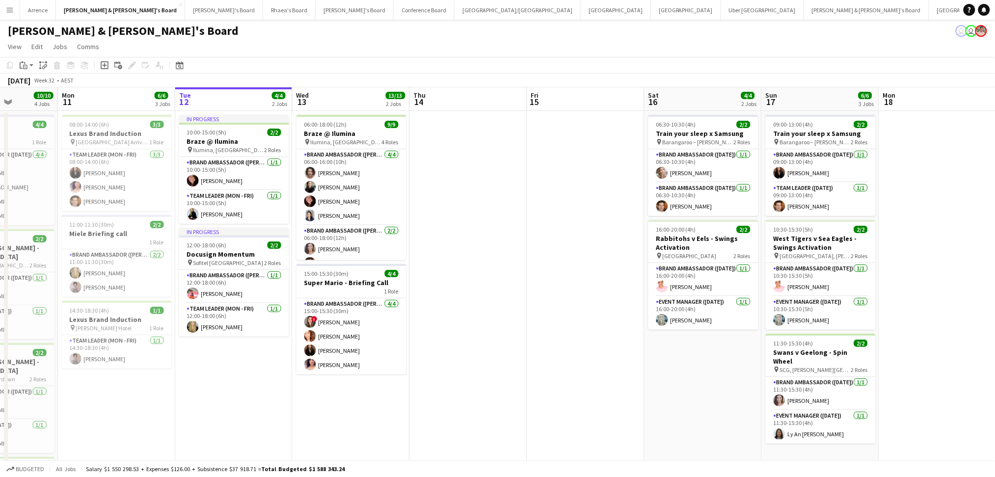
drag, startPoint x: 730, startPoint y: 391, endPoint x: 727, endPoint y: 377, distance: 14.1
click at [34, 380] on app-calendar-viewport "Thu 7 4/4 2 Jobs Fri 8 9/9 3 Jobs Sat 9 7/7 3 Jobs Sun 10 10/10 4 Jobs Mon 11 6…" at bounding box center [497, 338] width 995 height 502
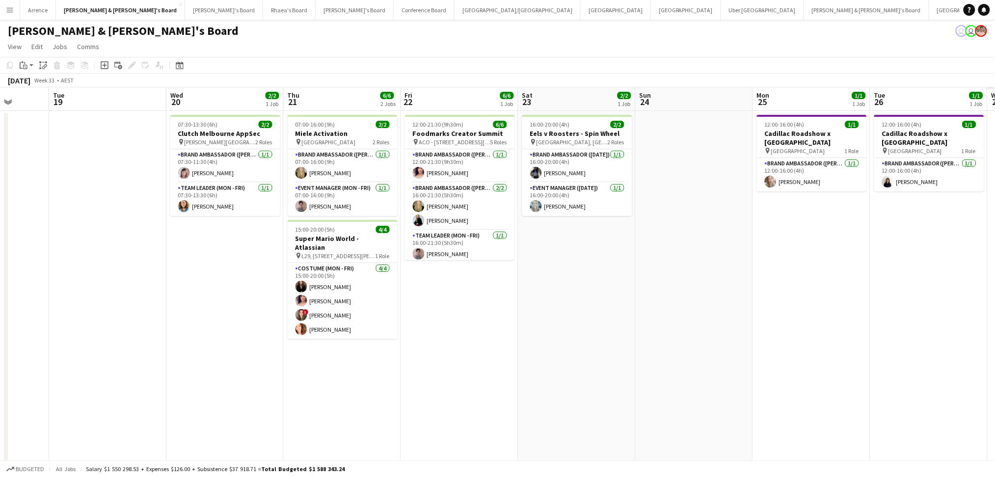
drag, startPoint x: 727, startPoint y: 377, endPoint x: 387, endPoint y: 370, distance: 340.6
click at [387, 370] on app-calendar-viewport "Fri 15 Sat 16 4/4 2 Jobs Sun 17 6/6 3 Jobs Mon 18 Tue 19 Wed 20 2/2 1 Job Thu 2…" at bounding box center [497, 338] width 995 height 502
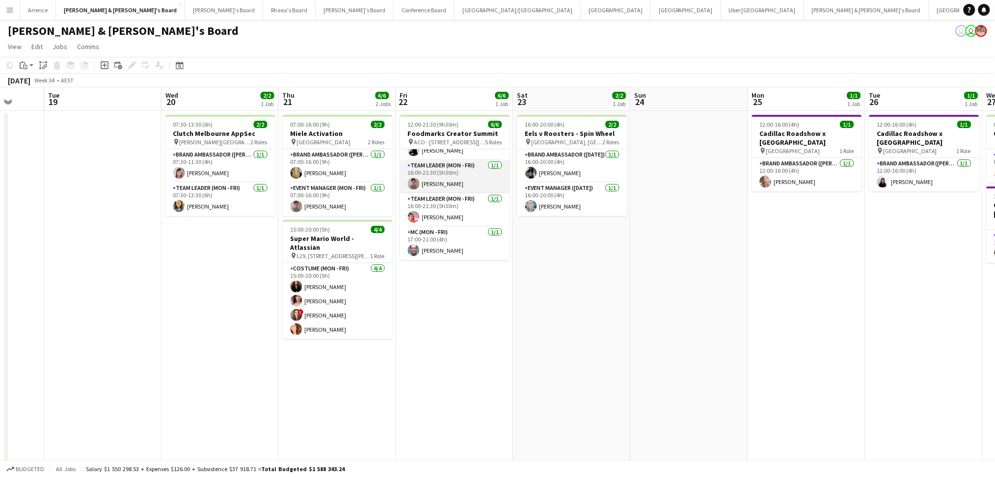
scroll to position [0, 0]
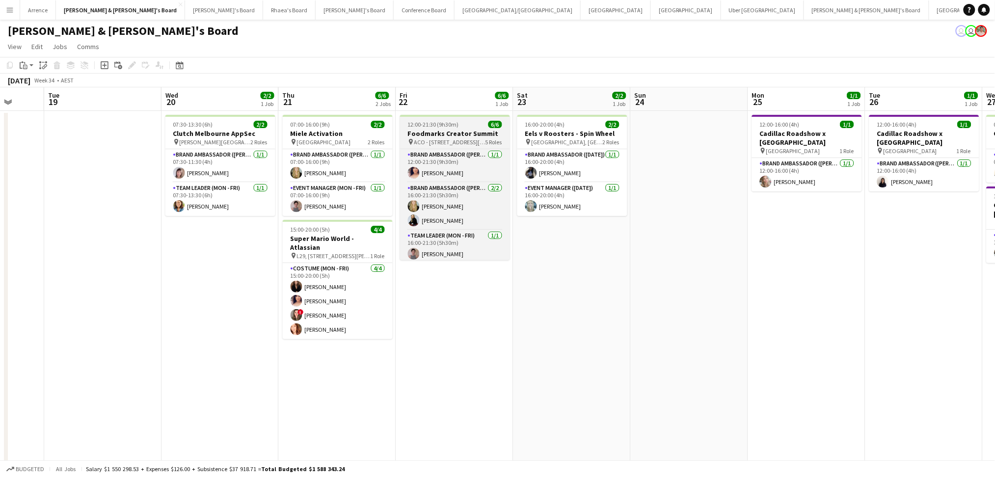
click at [468, 132] on h3 "Foodmarks Creator Summit" at bounding box center [455, 133] width 110 height 9
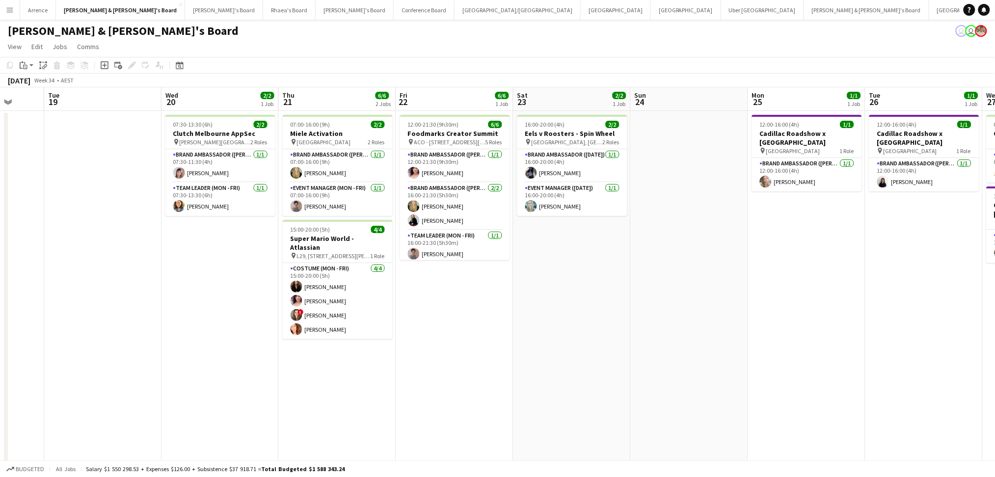
drag, startPoint x: 468, startPoint y: 132, endPoint x: 854, endPoint y: 204, distance: 392.8
click at [468, 132] on h3 "Foodmarks Creator Summit" at bounding box center [455, 133] width 110 height 9
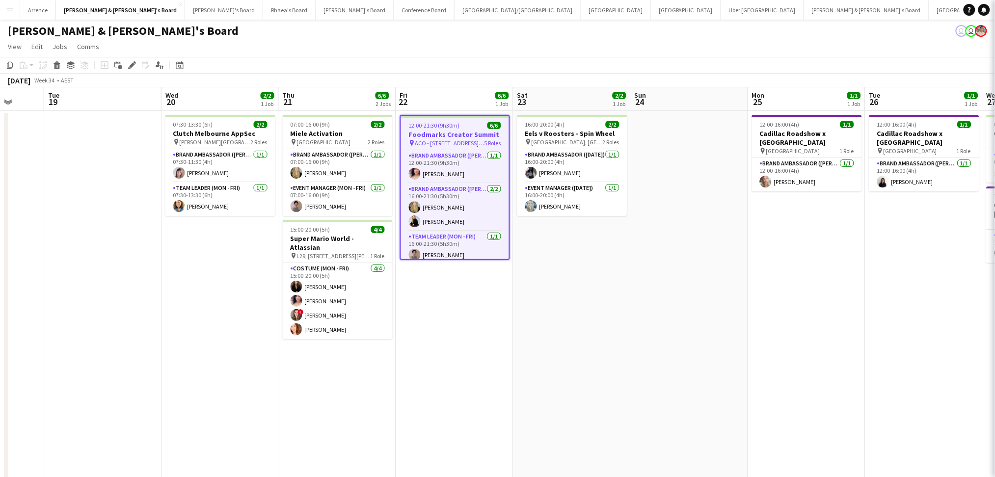
type input "**********"
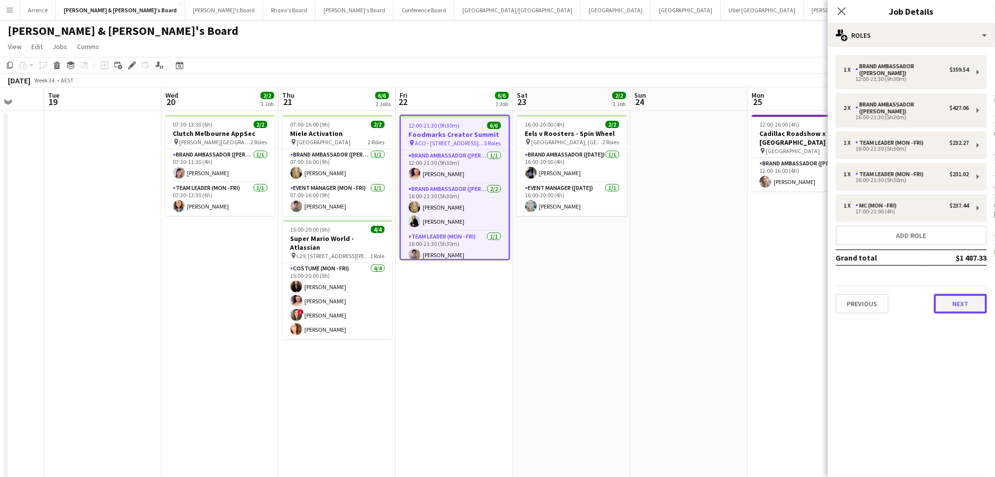
click at [954, 294] on button "Next" at bounding box center [960, 304] width 53 height 20
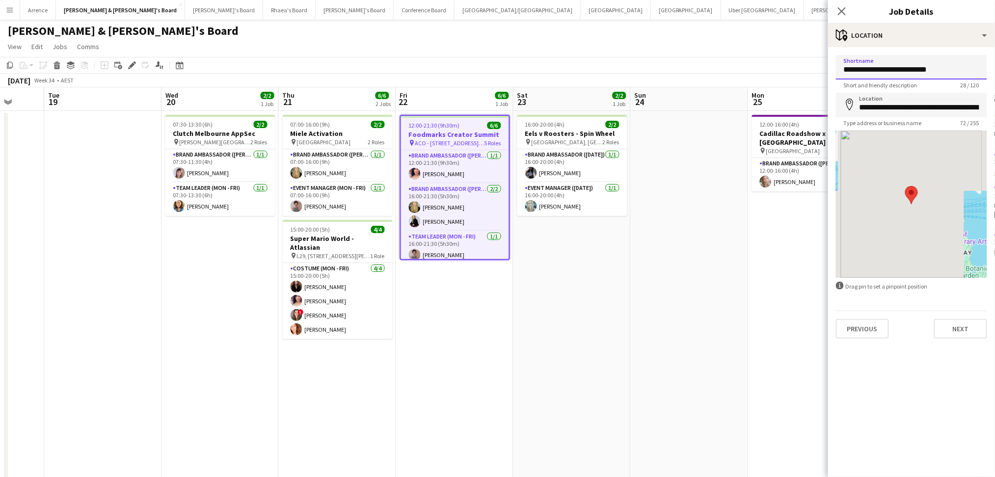
click at [867, 71] on input "**********" at bounding box center [911, 67] width 151 height 25
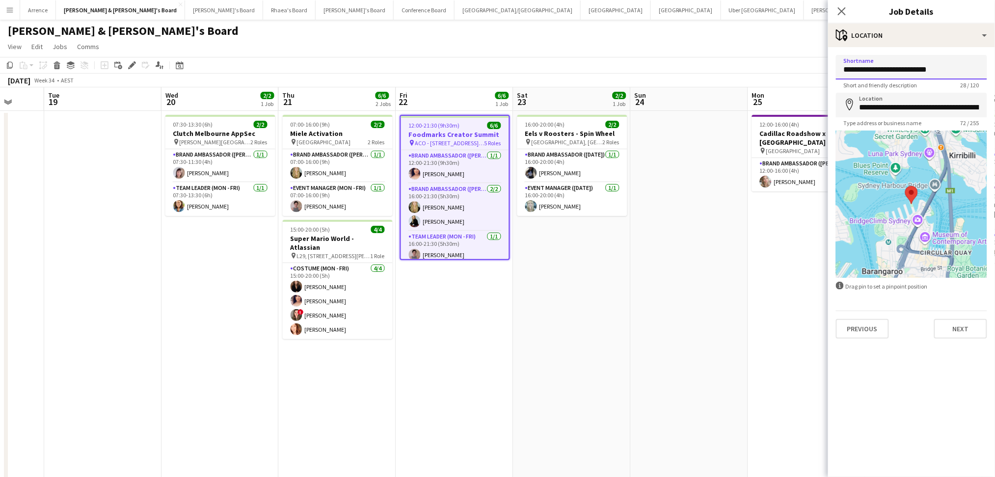
click at [867, 71] on input "**********" at bounding box center [911, 67] width 151 height 25
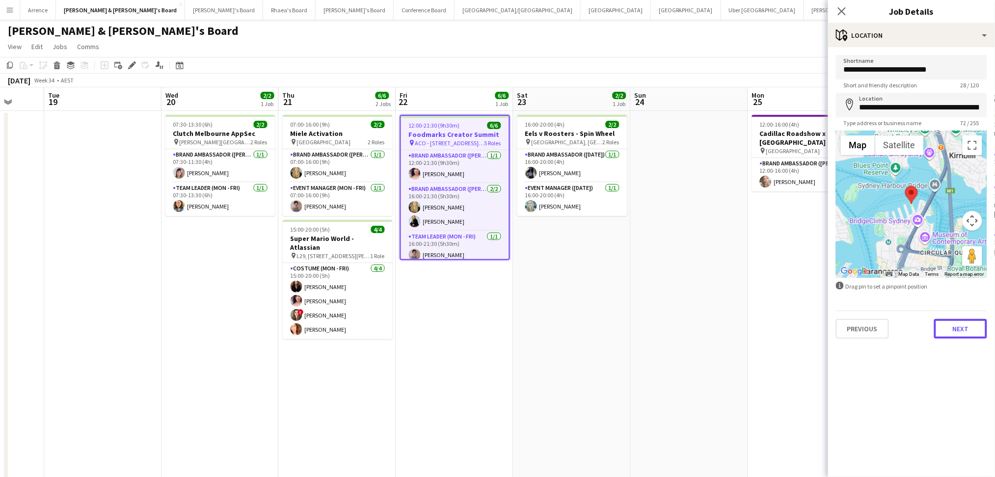
drag, startPoint x: 974, startPoint y: 330, endPoint x: 882, endPoint y: 145, distance: 206.1
click at [974, 330] on button "Next" at bounding box center [960, 329] width 53 height 20
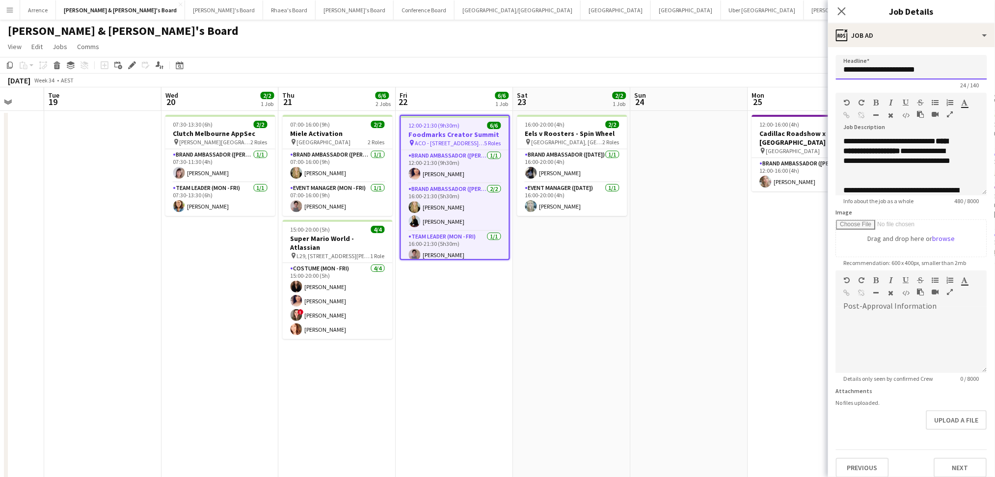
click at [876, 69] on input "**********" at bounding box center [911, 67] width 151 height 25
click at [942, 454] on div "Previous Next" at bounding box center [911, 464] width 151 height 28
click at [944, 459] on button "Next" at bounding box center [960, 468] width 53 height 20
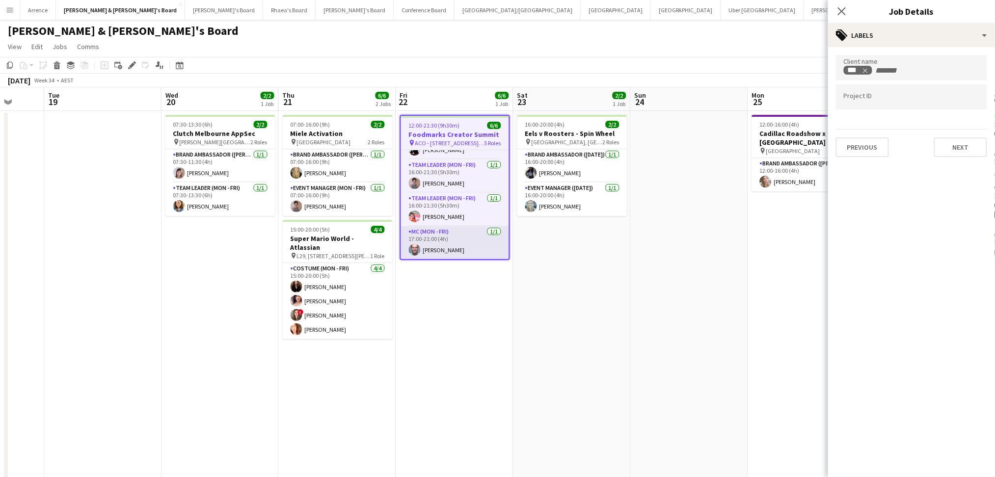
scroll to position [6, 0]
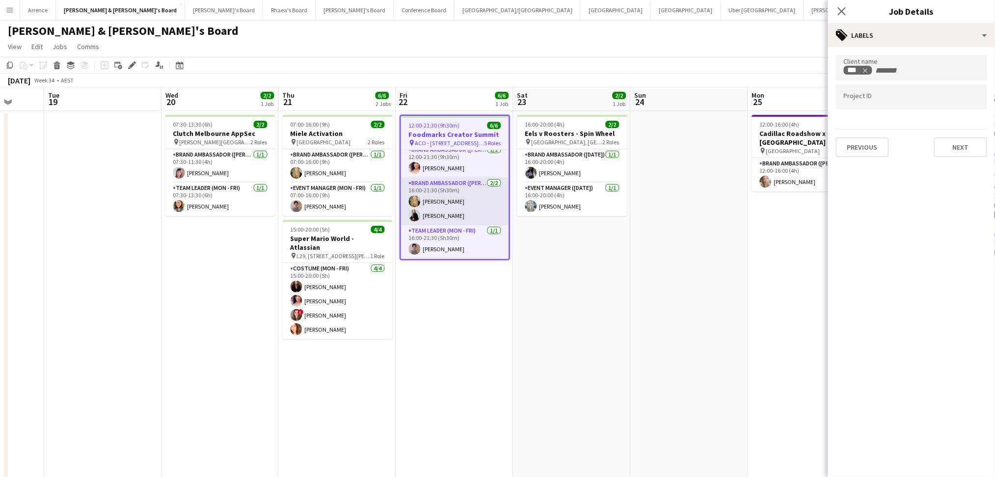
click at [456, 205] on app-card-role "Brand Ambassador (Mon - Fri) [DATE] 16:00-21:30 (5h30m) [PERSON_NAME] [PERSON_N…" at bounding box center [455, 202] width 108 height 48
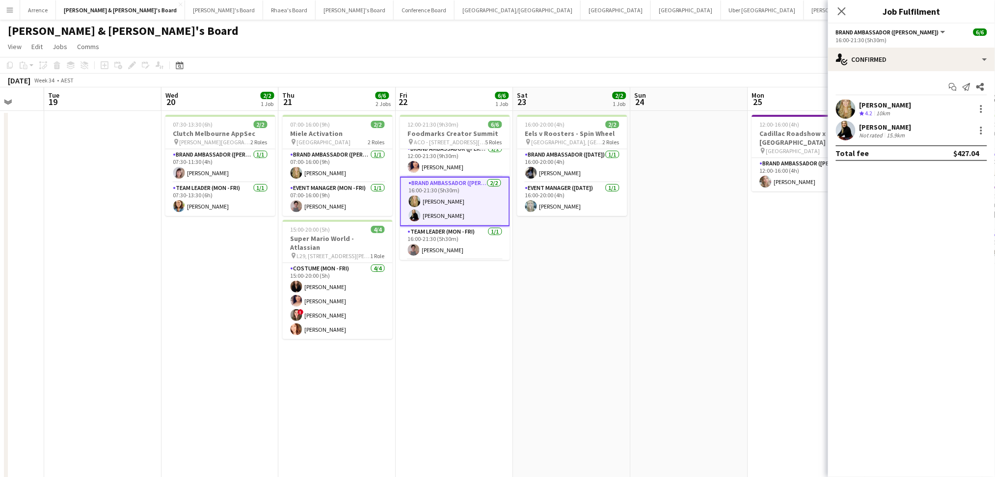
click at [876, 106] on div "[PERSON_NAME]" at bounding box center [885, 105] width 52 height 9
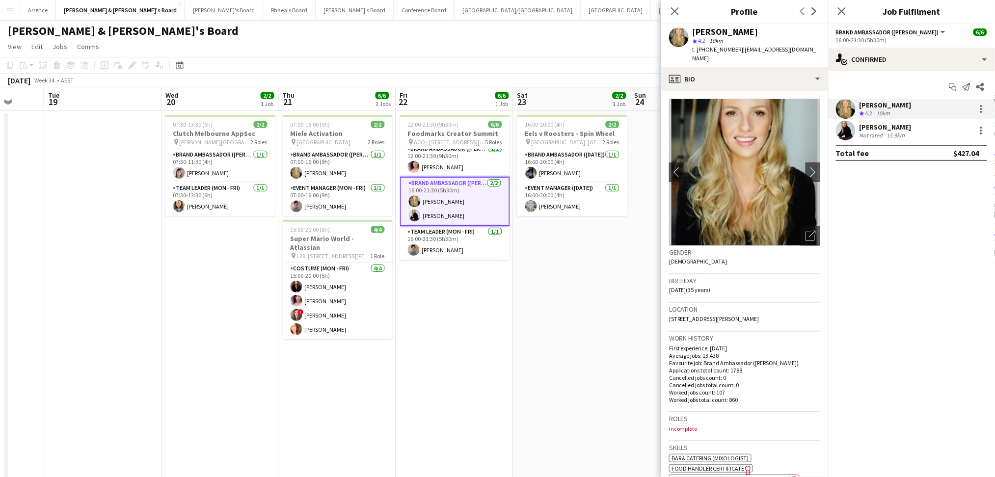
drag, startPoint x: 693, startPoint y: 30, endPoint x: 742, endPoint y: 30, distance: 48.6
click at [742, 30] on div "[PERSON_NAME]" at bounding box center [756, 31] width 128 height 9
copy div "[PERSON_NAME]"
drag, startPoint x: 707, startPoint y: 49, endPoint x: 735, endPoint y: 49, distance: 27.5
click at [735, 49] on span "t. [PHONE_NUMBER]" at bounding box center [717, 49] width 51 height 7
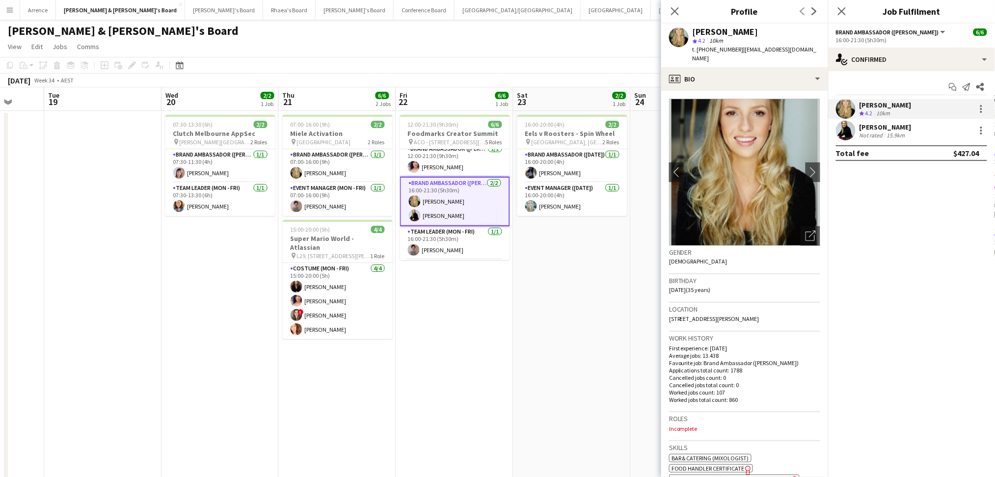
copy span "0416827961"
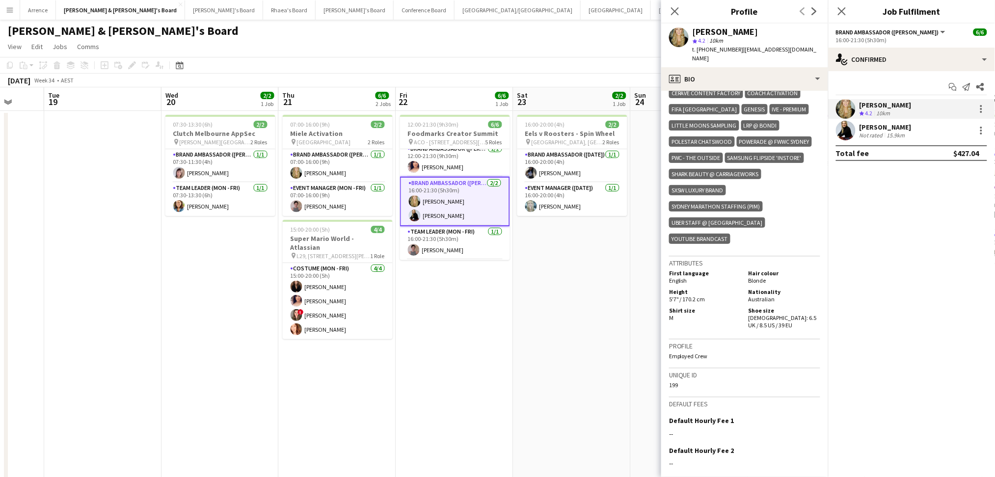
scroll to position [553, 0]
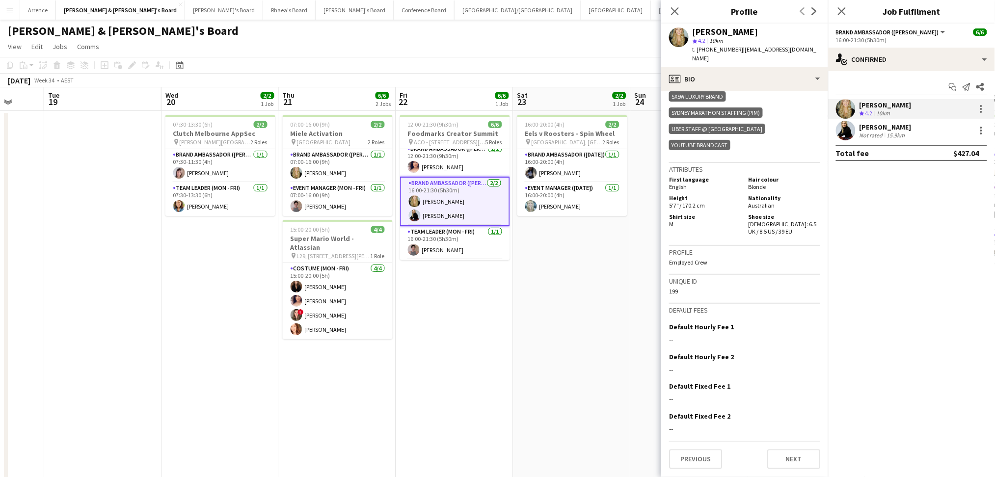
click at [893, 129] on div "[PERSON_NAME]" at bounding box center [885, 127] width 52 height 9
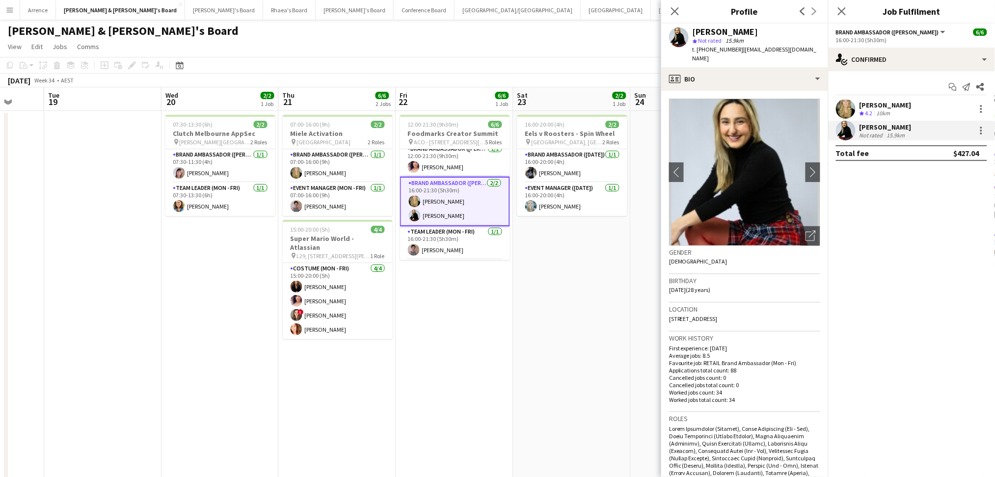
drag, startPoint x: 690, startPoint y: 33, endPoint x: 756, endPoint y: 27, distance: 66.0
click at [756, 27] on div "[PERSON_NAME] star Not rated 15.9km t. [PHONE_NUMBER] | [EMAIL_ADDRESS][DOMAIN_…" at bounding box center [744, 46] width 167 height 44
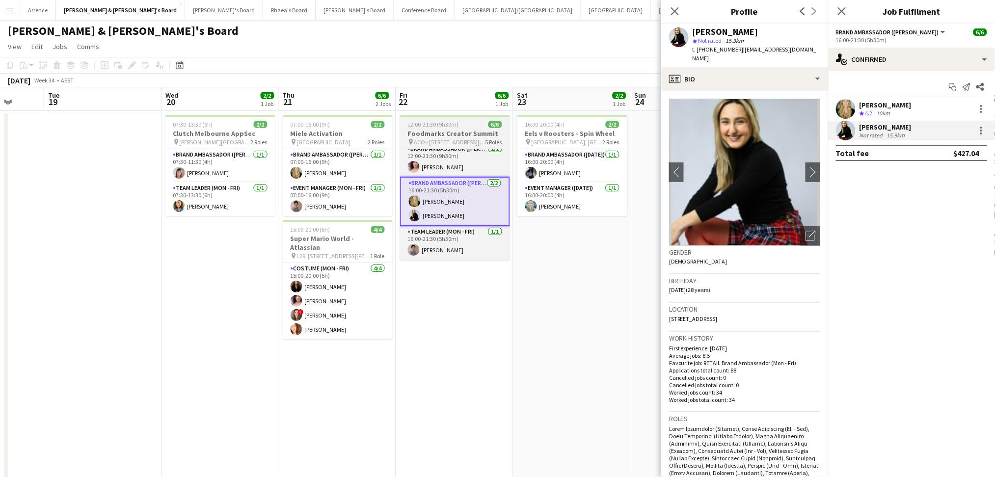
copy div "[PERSON_NAME]"
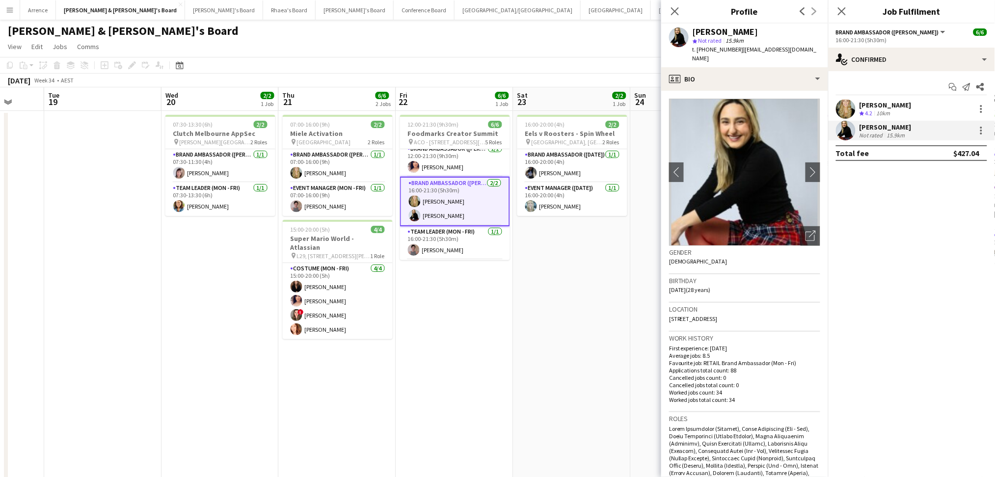
drag, startPoint x: 707, startPoint y: 48, endPoint x: 732, endPoint y: 48, distance: 25.0
click at [732, 48] on span "t. [PHONE_NUMBER]" at bounding box center [717, 49] width 51 height 7
copy span "431480486"
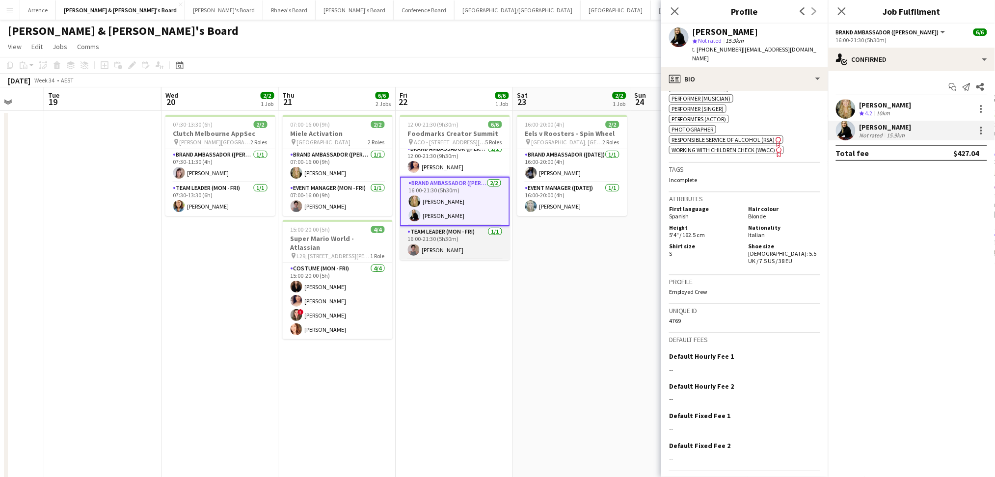
scroll to position [0, 0]
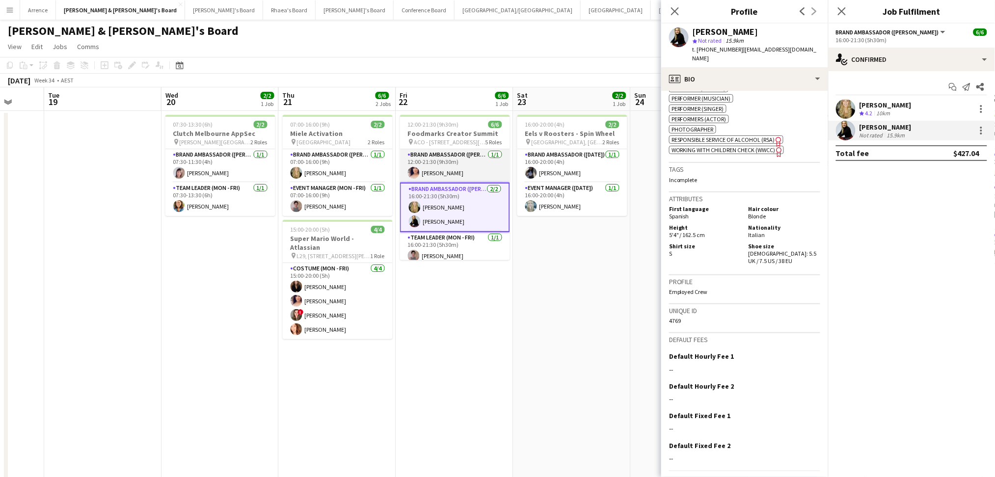
click at [463, 174] on app-card-role "Brand Ambassador (Mon - Fri) [DATE] 12:00-21:30 (9h30m) [PERSON_NAME]" at bounding box center [455, 165] width 110 height 33
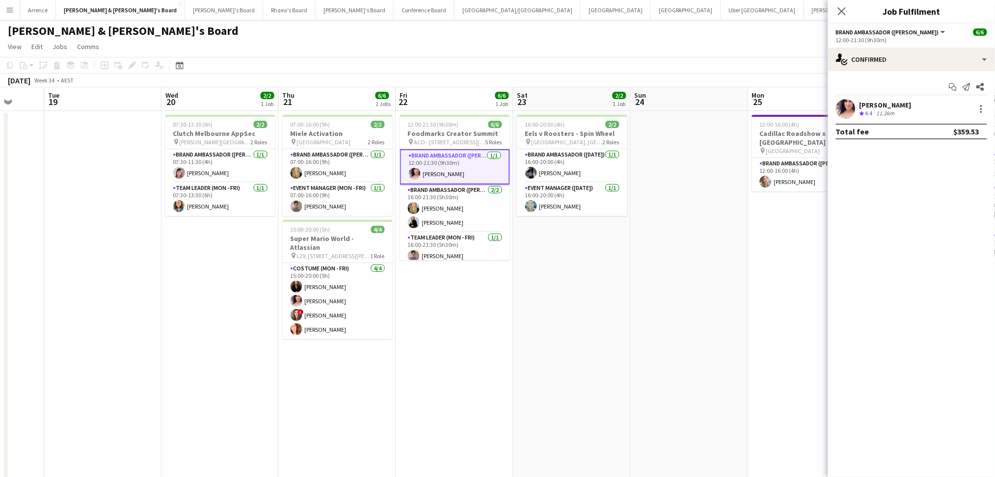
click at [846, 105] on app-user-avatar at bounding box center [846, 109] width 20 height 20
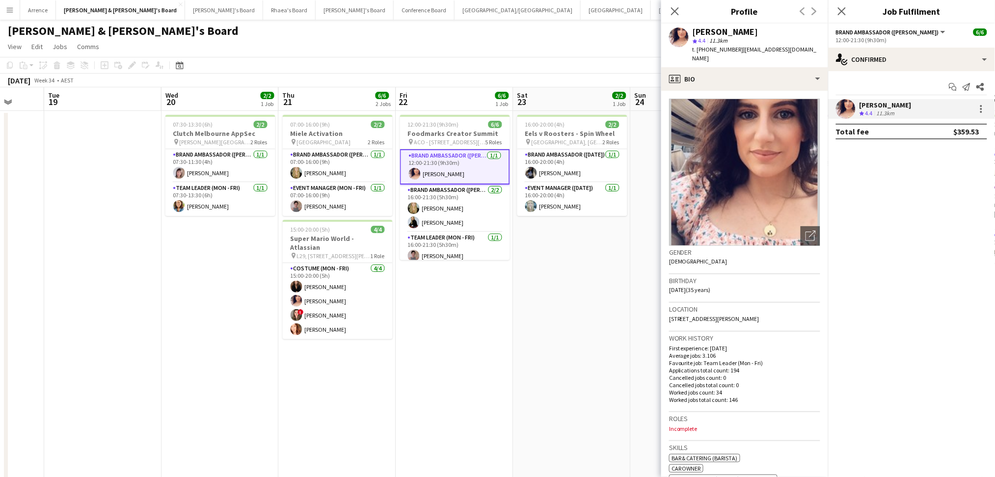
drag, startPoint x: 695, startPoint y: 31, endPoint x: 770, endPoint y: 30, distance: 75.1
click at [770, 30] on div "[PERSON_NAME]" at bounding box center [756, 31] width 128 height 9
copy div "[PERSON_NAME]"
drag, startPoint x: 707, startPoint y: 52, endPoint x: 733, endPoint y: 47, distance: 26.4
click at [733, 47] on span "t. [PHONE_NUMBER]" at bounding box center [717, 49] width 51 height 7
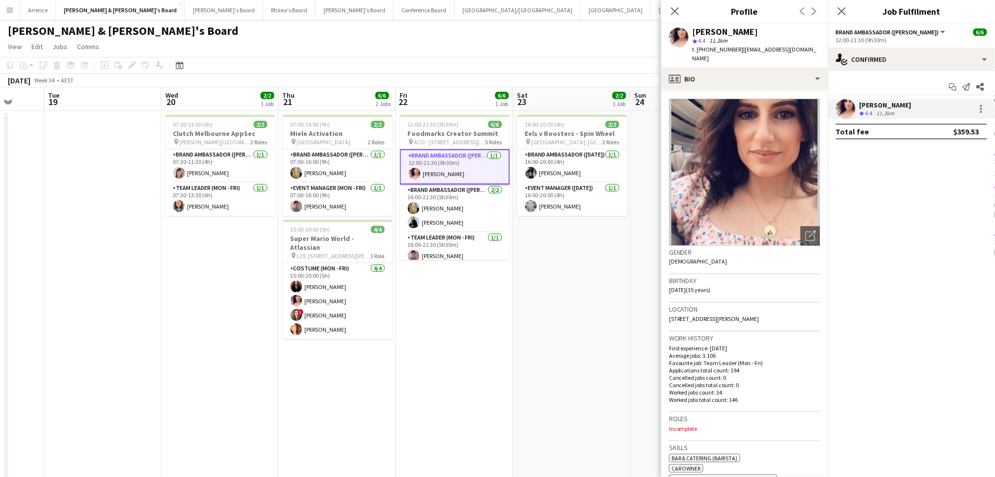
copy span "451144584"
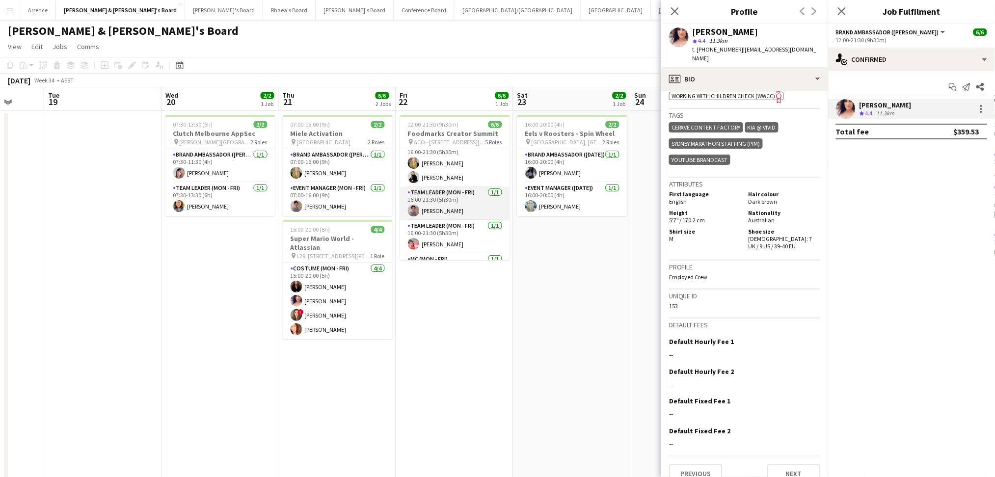
scroll to position [72, 0]
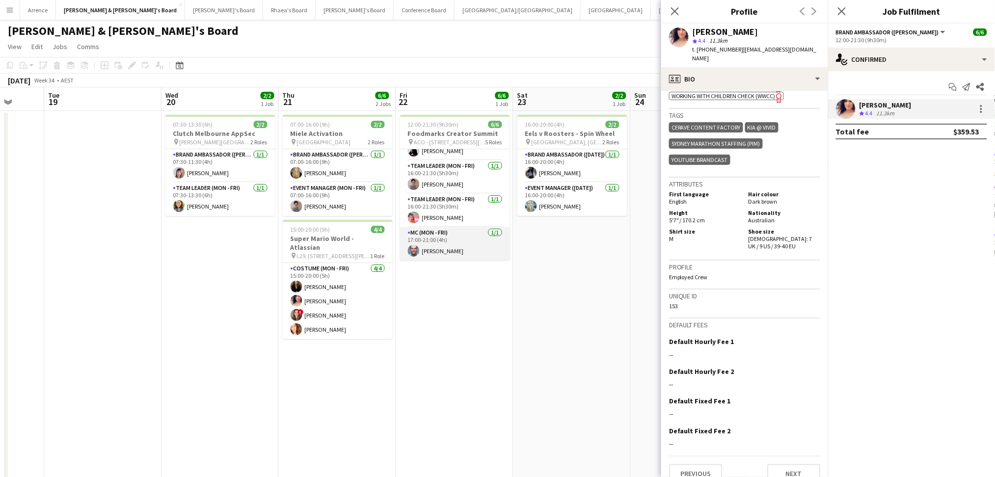
click at [471, 240] on app-card-role "MC (Mon - Fri) [DATE] 17:00-21:00 (4h) [PERSON_NAME]" at bounding box center [455, 243] width 110 height 33
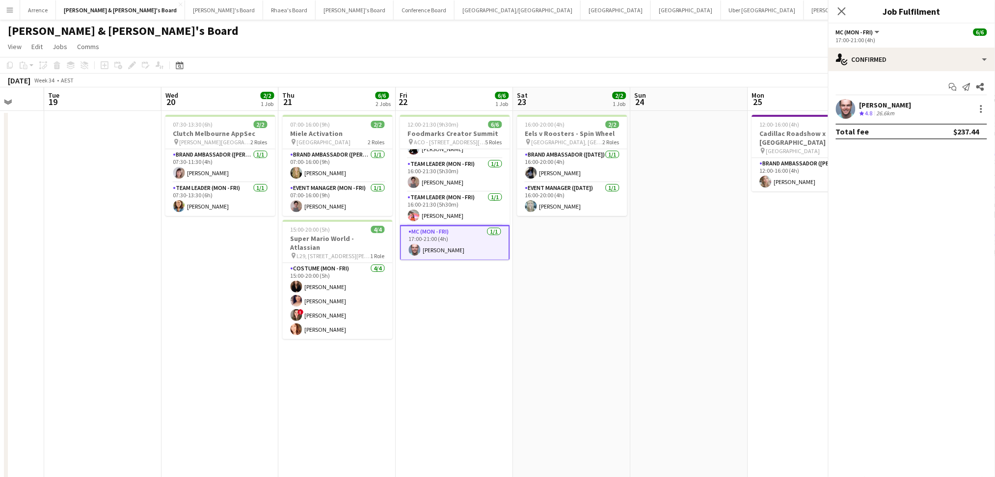
scroll to position [71, 0]
click at [874, 113] on div "Crew rating 4.8" at bounding box center [866, 113] width 15 height 8
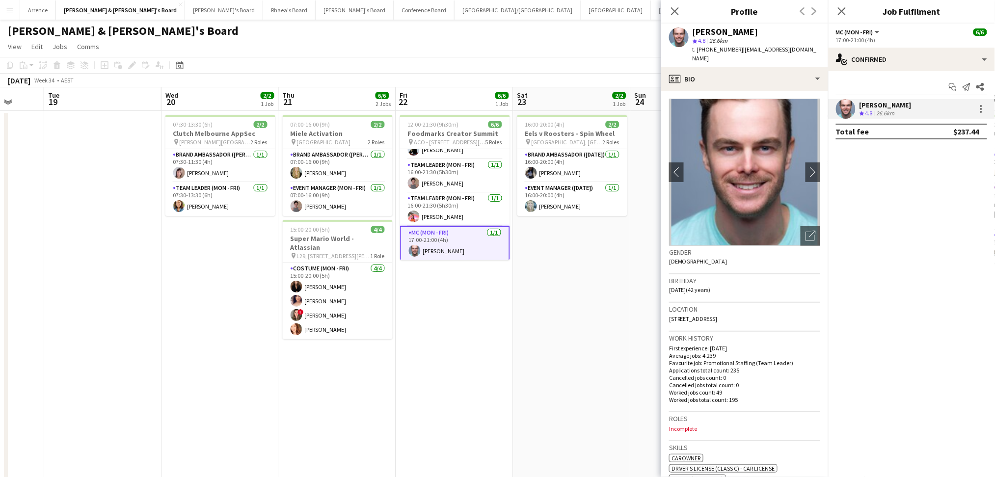
drag, startPoint x: 693, startPoint y: 31, endPoint x: 566, endPoint y: 52, distance: 128.8
click at [745, 31] on div "[PERSON_NAME]" at bounding box center [756, 31] width 128 height 9
copy div "[PERSON_NAME]"
drag, startPoint x: 707, startPoint y: 47, endPoint x: 735, endPoint y: 48, distance: 27.5
click at [735, 48] on span "t. [PHONE_NUMBER]" at bounding box center [717, 49] width 51 height 7
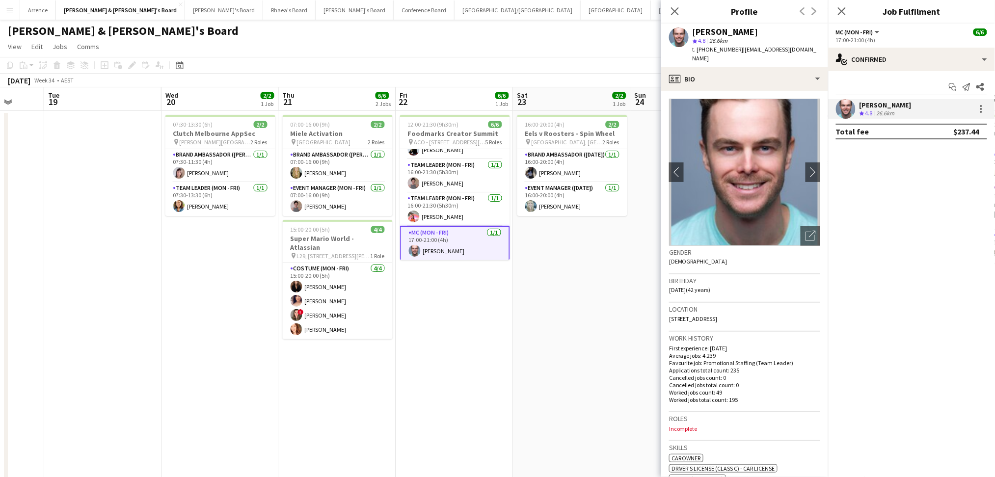
copy span "0403989426"
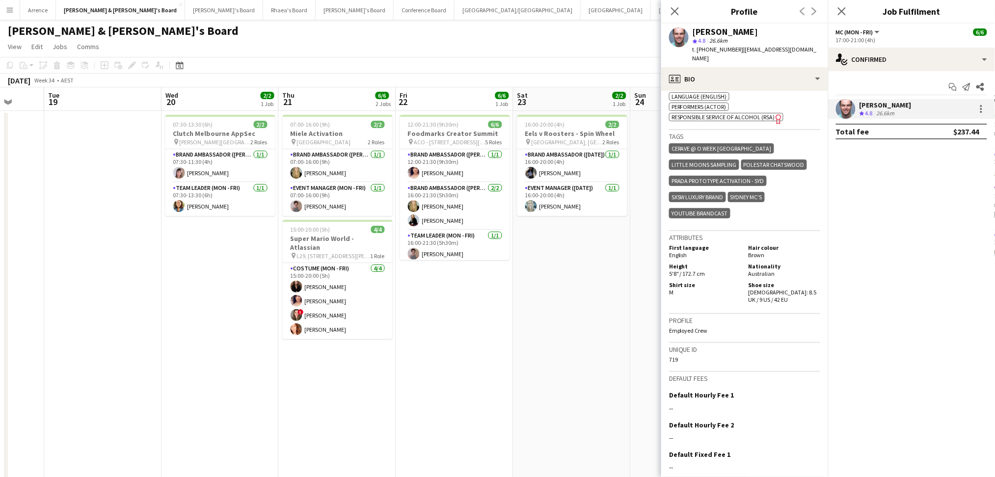
scroll to position [65, 0]
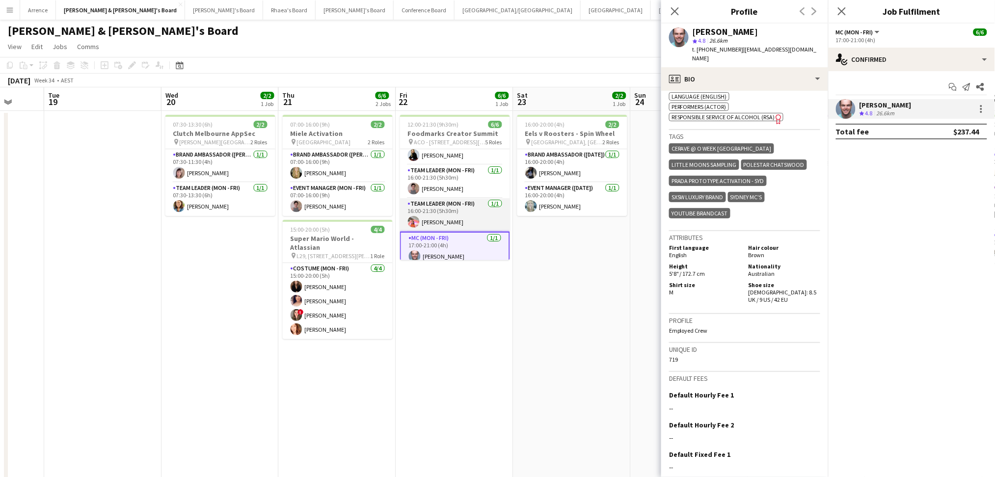
click at [454, 212] on app-card-role "Team Leader (Mon - Fri) [DATE] 16:00-21:30 (5h30m) [PERSON_NAME]" at bounding box center [455, 214] width 110 height 33
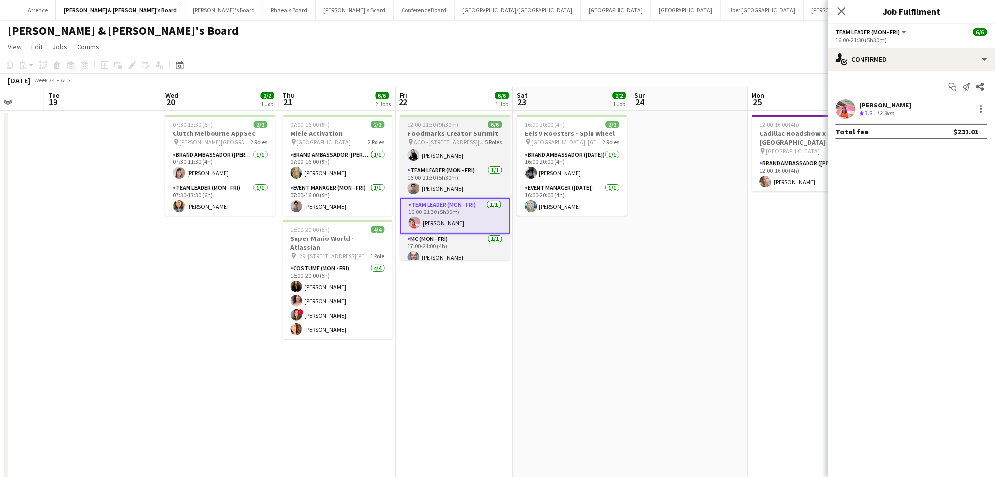
click at [441, 137] on h3 "Foodmarks Creator Summit" at bounding box center [455, 133] width 110 height 9
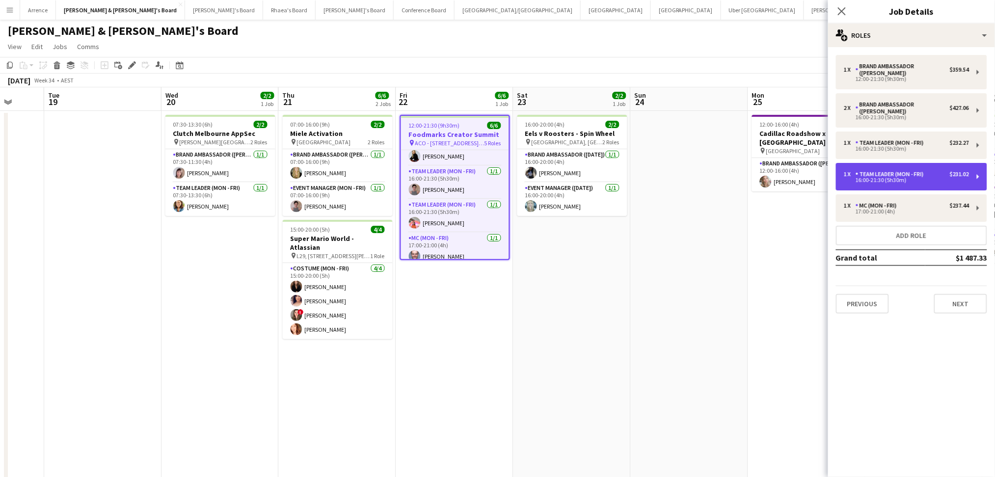
click at [926, 178] on div "16:00-21:30 (5h30m)" at bounding box center [906, 180] width 125 height 5
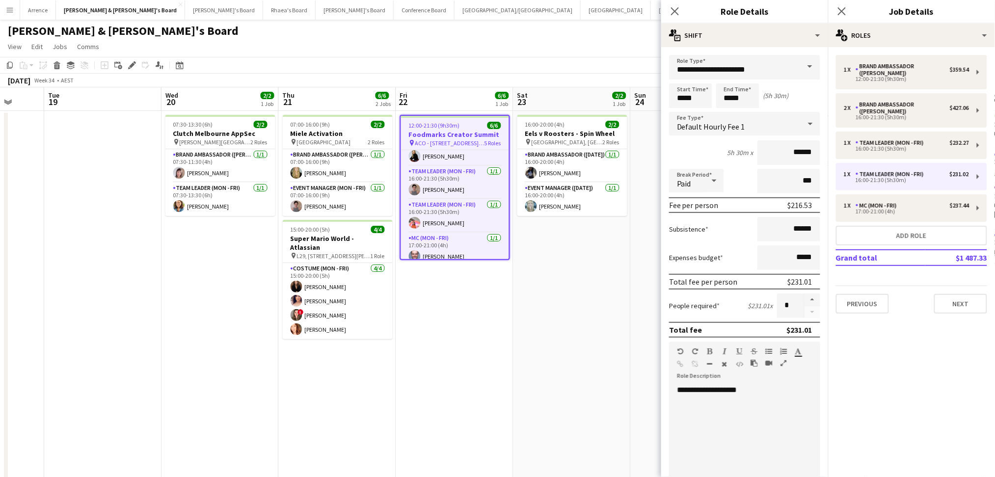
click at [495, 320] on app-date-cell "12:00-21:30 (9h30m) 6/6 Foodmarks Creator Summit pin ACO - Suite 3/13A [PERSON_…" at bounding box center [454, 350] width 117 height 478
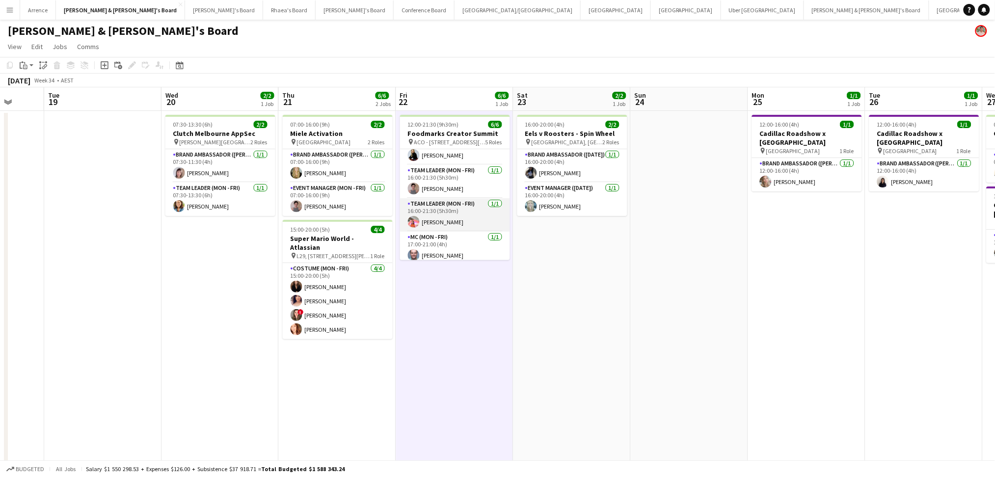
click at [412, 213] on app-card-role "Team Leader (Mon - Fri) [DATE] 16:00-21:30 (5h30m) [PERSON_NAME]" at bounding box center [455, 214] width 110 height 33
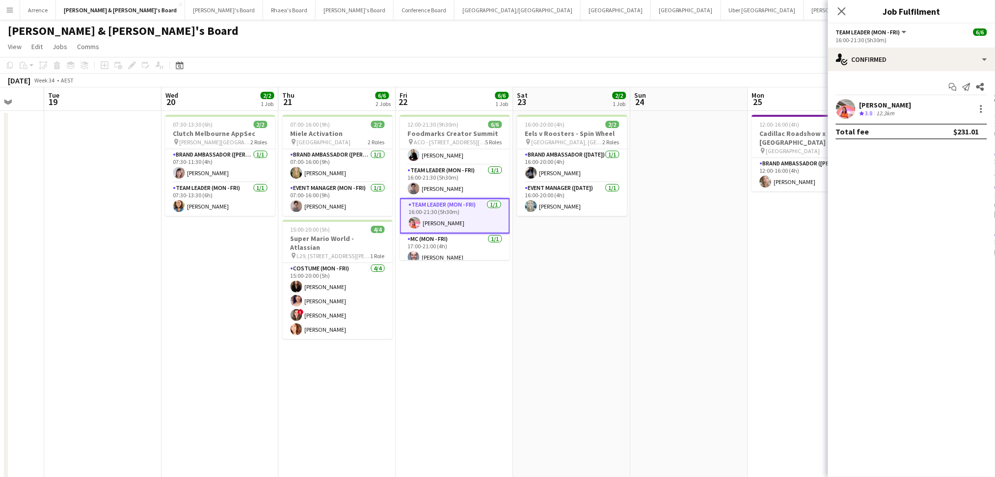
click at [888, 106] on div "[PERSON_NAME]" at bounding box center [885, 105] width 52 height 9
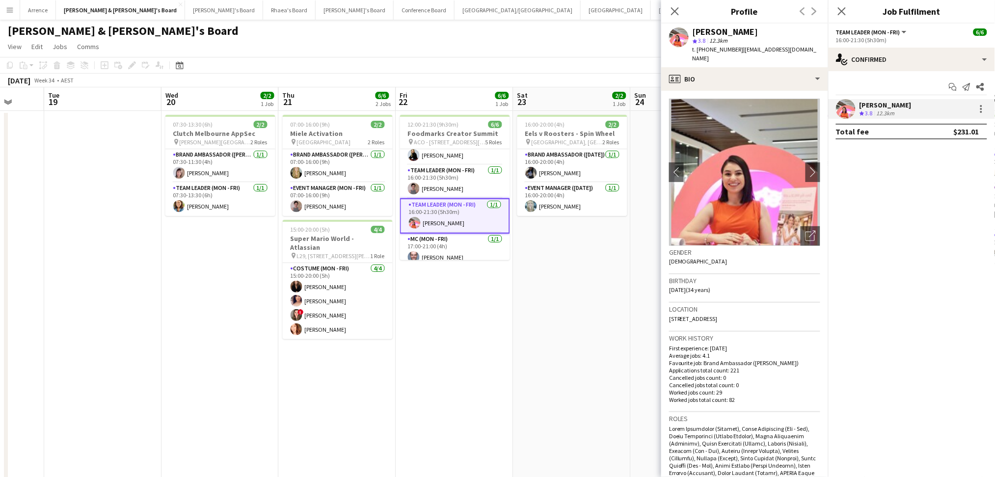
drag, startPoint x: 694, startPoint y: 32, endPoint x: 755, endPoint y: 31, distance: 60.4
click at [755, 31] on div "[PERSON_NAME]" at bounding box center [756, 31] width 128 height 9
copy div "[PERSON_NAME]"
drag, startPoint x: 707, startPoint y: 48, endPoint x: 733, endPoint y: 48, distance: 25.5
click at [733, 48] on span "t. [PHONE_NUMBER]" at bounding box center [717, 49] width 51 height 7
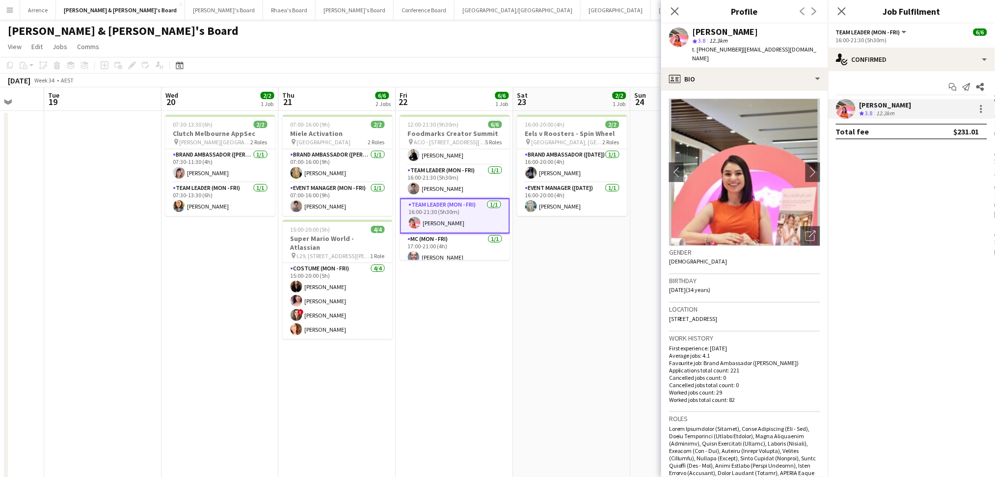
copy span "424151991"
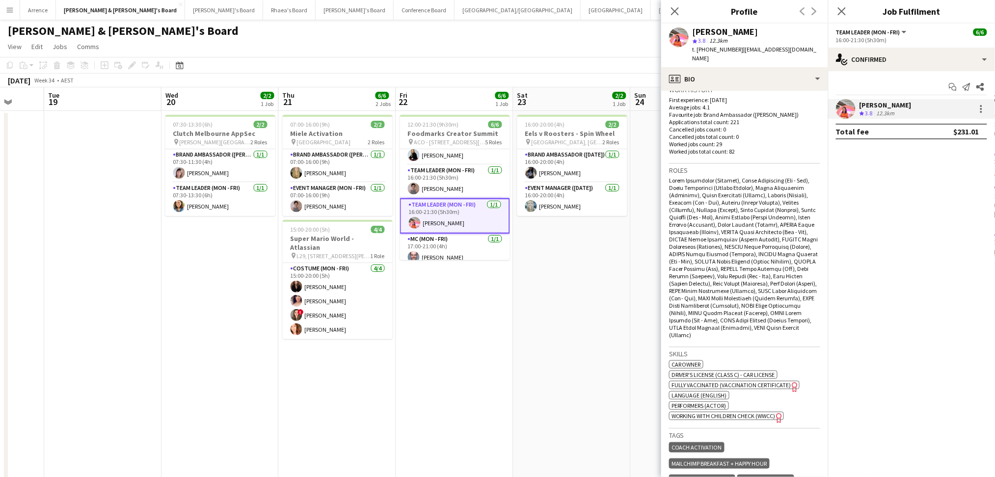
scroll to position [393, 0]
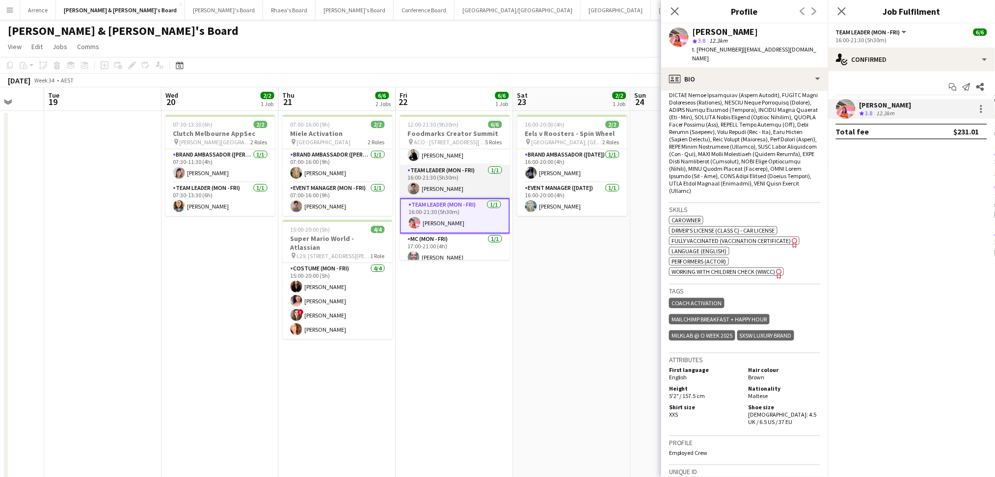
click at [470, 184] on app-card-role "Team Leader (Mon - Fri) [DATE] 16:00-21:30 (5h30m) [PERSON_NAME]" at bounding box center [455, 181] width 110 height 33
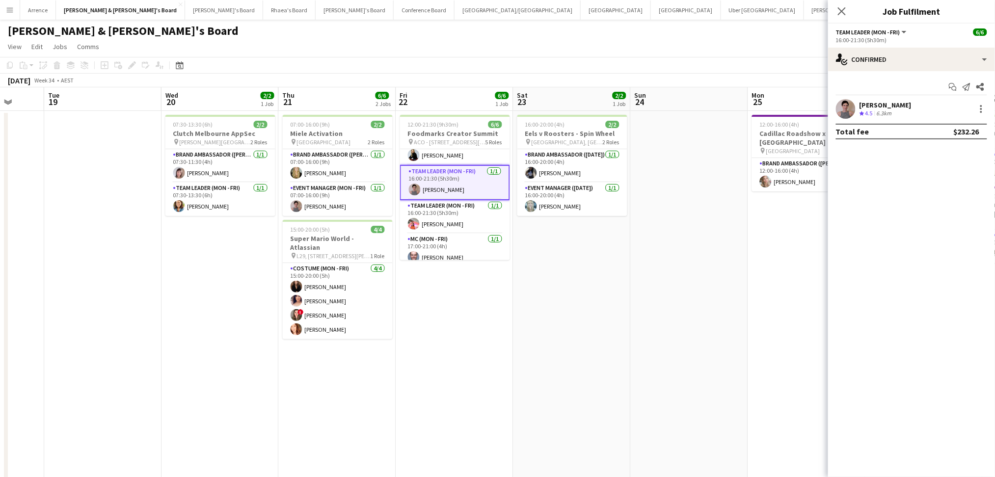
click at [869, 109] on span "4.5" at bounding box center [868, 112] width 7 height 7
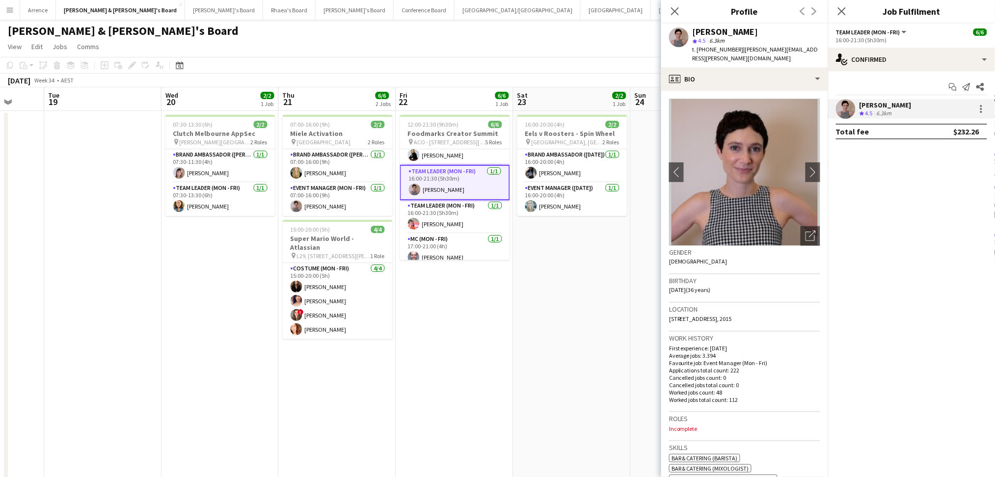
drag, startPoint x: 693, startPoint y: 27, endPoint x: 767, endPoint y: 28, distance: 74.1
click at [763, 27] on div "[PERSON_NAME]" at bounding box center [756, 31] width 128 height 9
drag, startPoint x: 706, startPoint y: 47, endPoint x: 731, endPoint y: 50, distance: 25.7
click at [731, 50] on span "t. [PHONE_NUMBER]" at bounding box center [717, 49] width 51 height 7
